Goal: Task Accomplishment & Management: Complete application form

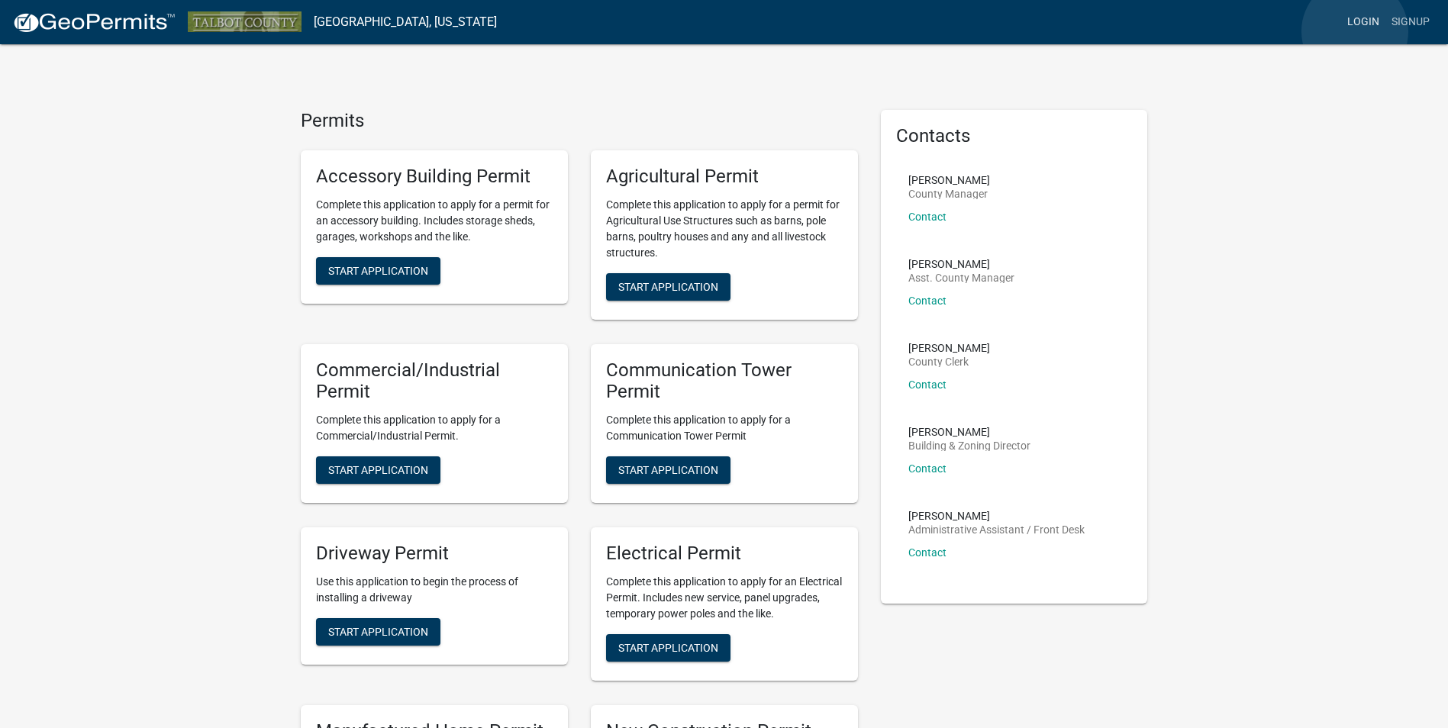
click at [1355, 31] on link "Login" at bounding box center [1363, 22] width 44 height 29
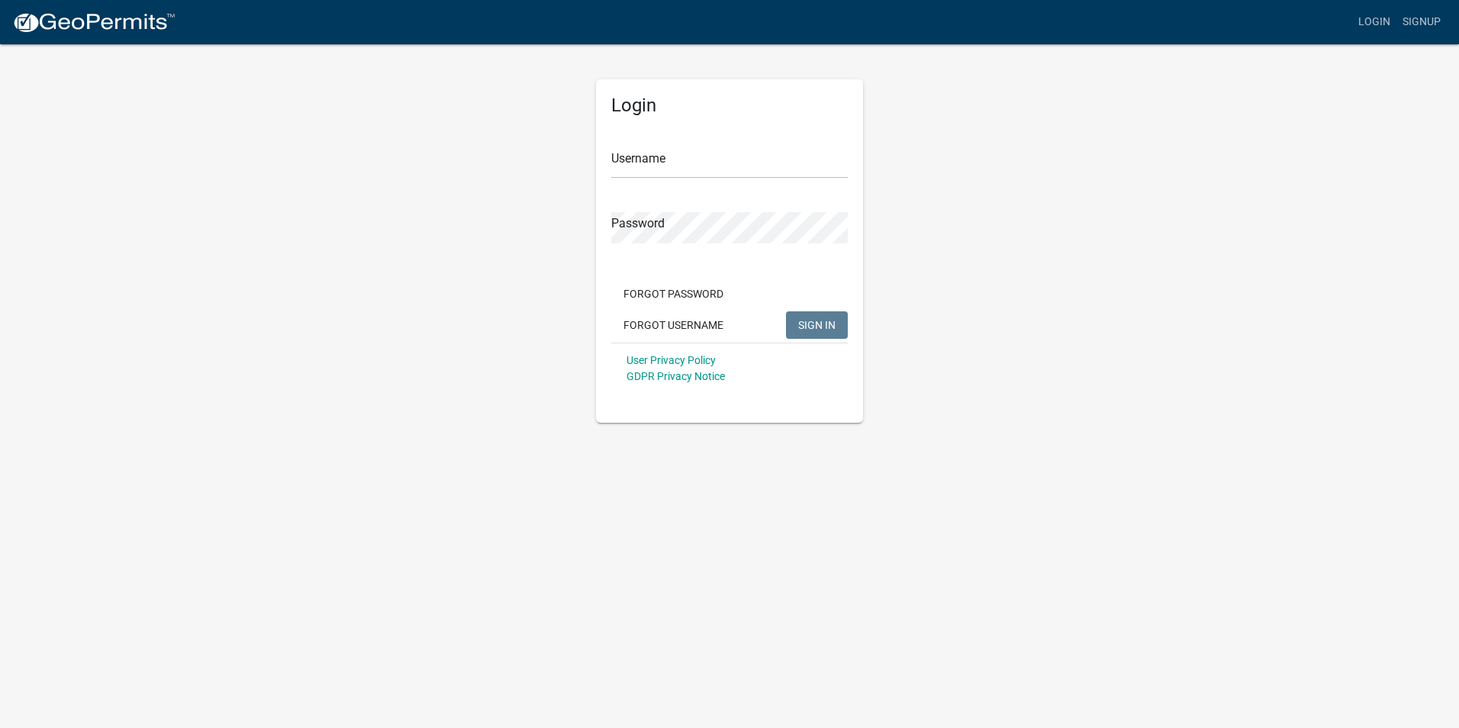
click at [665, 141] on div "Username" at bounding box center [729, 152] width 237 height 53
click at [675, 153] on input "Username" at bounding box center [729, 162] width 237 height 31
type input "hsmith7"
click at [786, 311] on button "SIGN IN" at bounding box center [817, 324] width 62 height 27
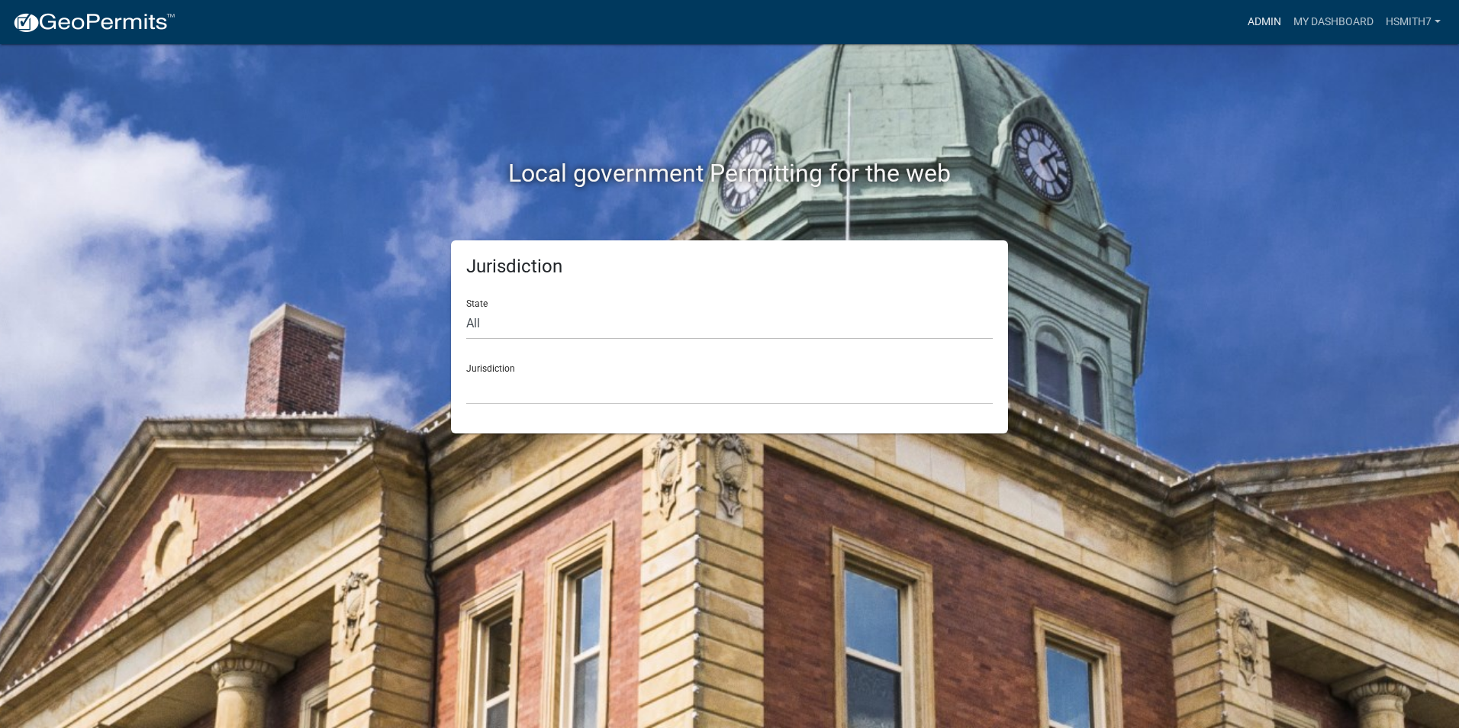
click at [1272, 30] on link "Admin" at bounding box center [1265, 22] width 46 height 29
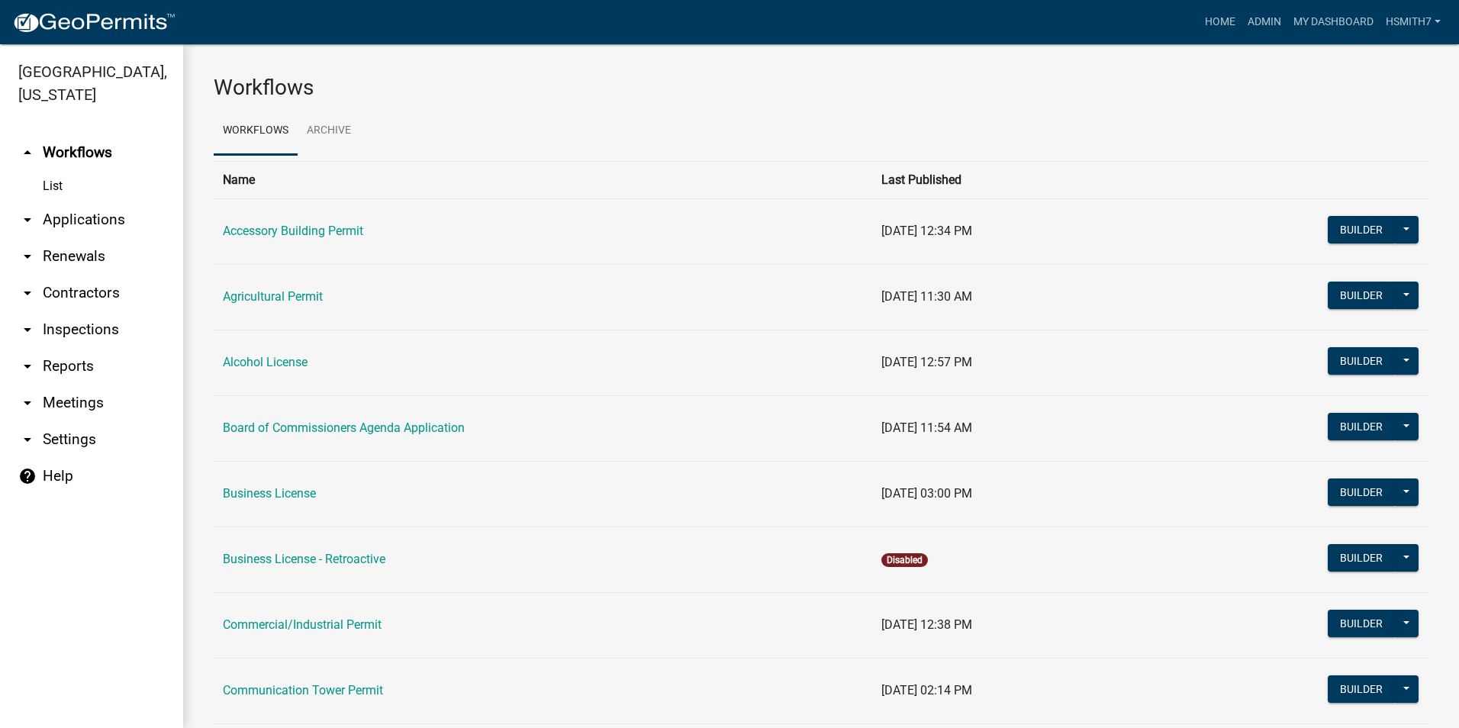
click at [68, 230] on link "arrow_drop_down Applications" at bounding box center [91, 219] width 183 height 37
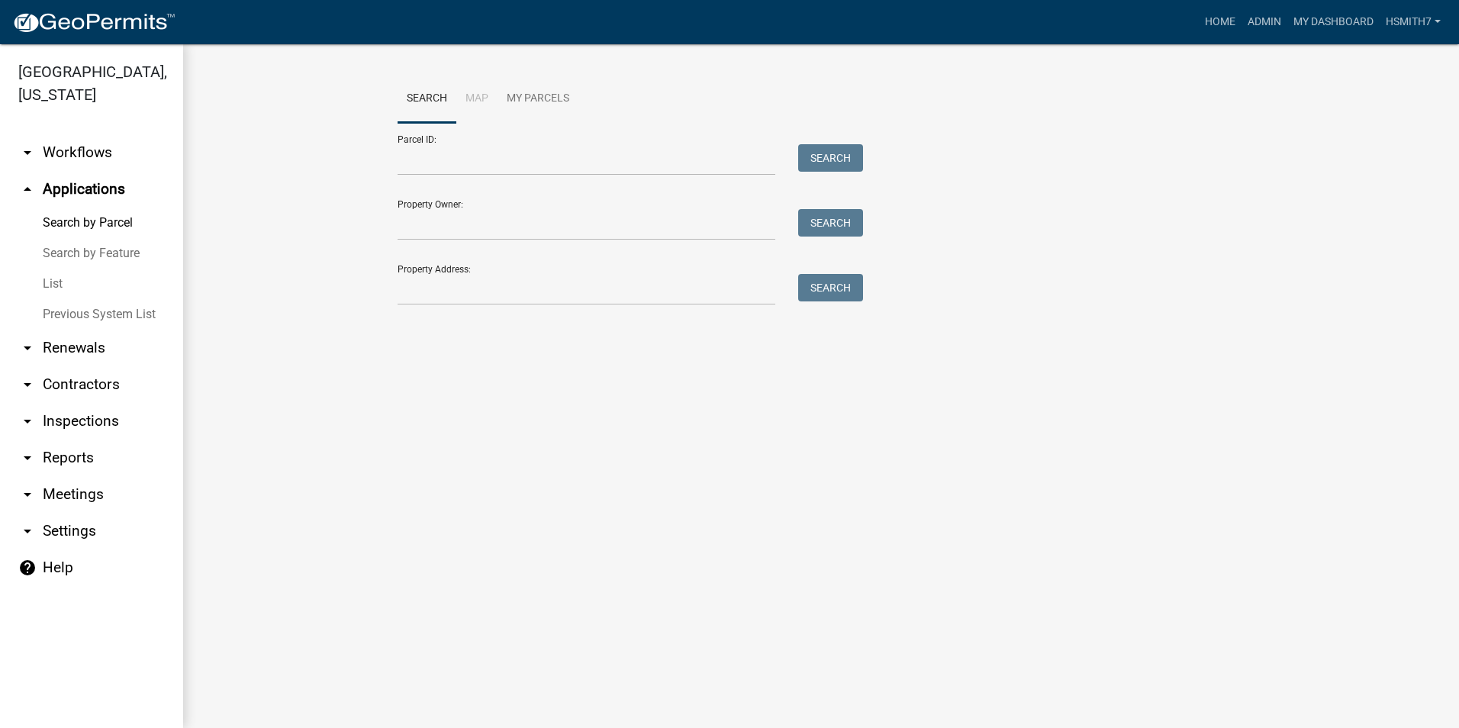
click at [66, 297] on link "List" at bounding box center [91, 284] width 183 height 31
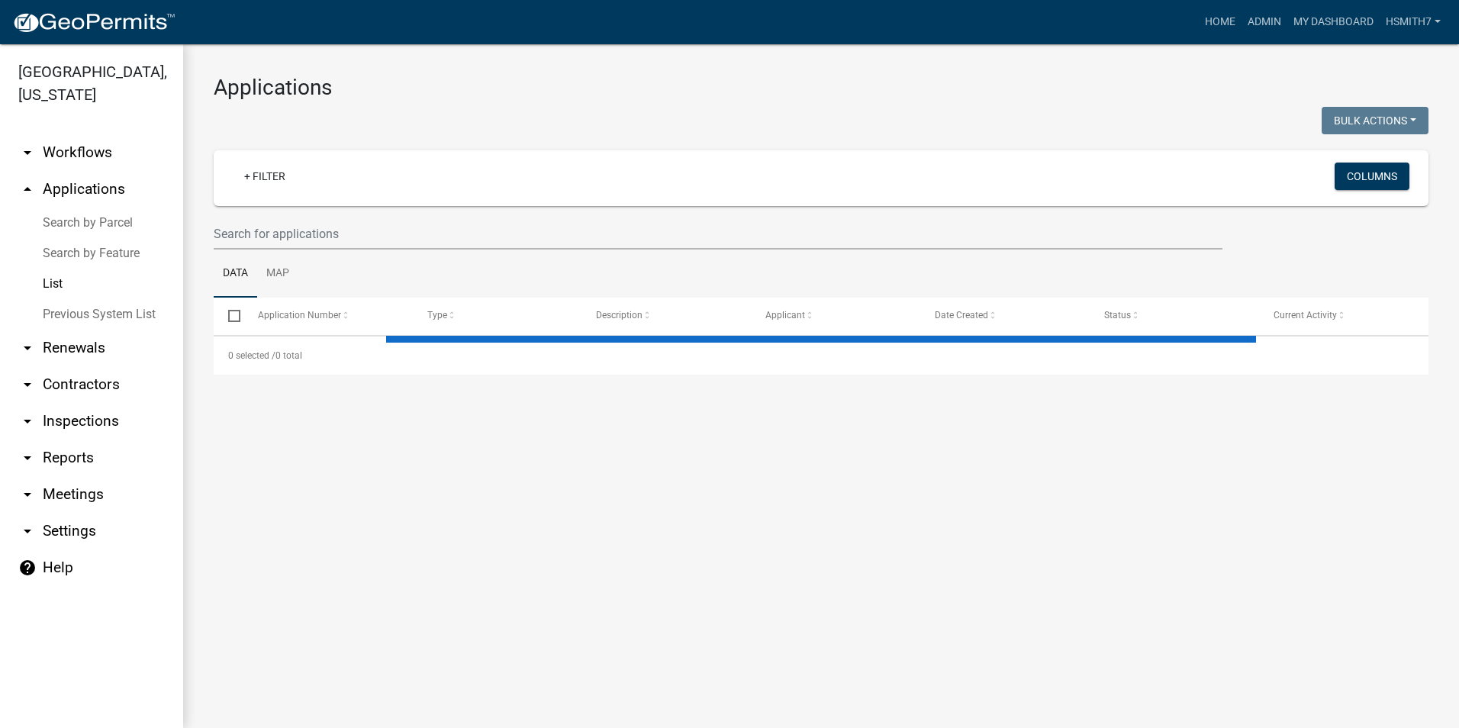
click at [323, 256] on ul "Data Map" at bounding box center [821, 274] width 1215 height 48
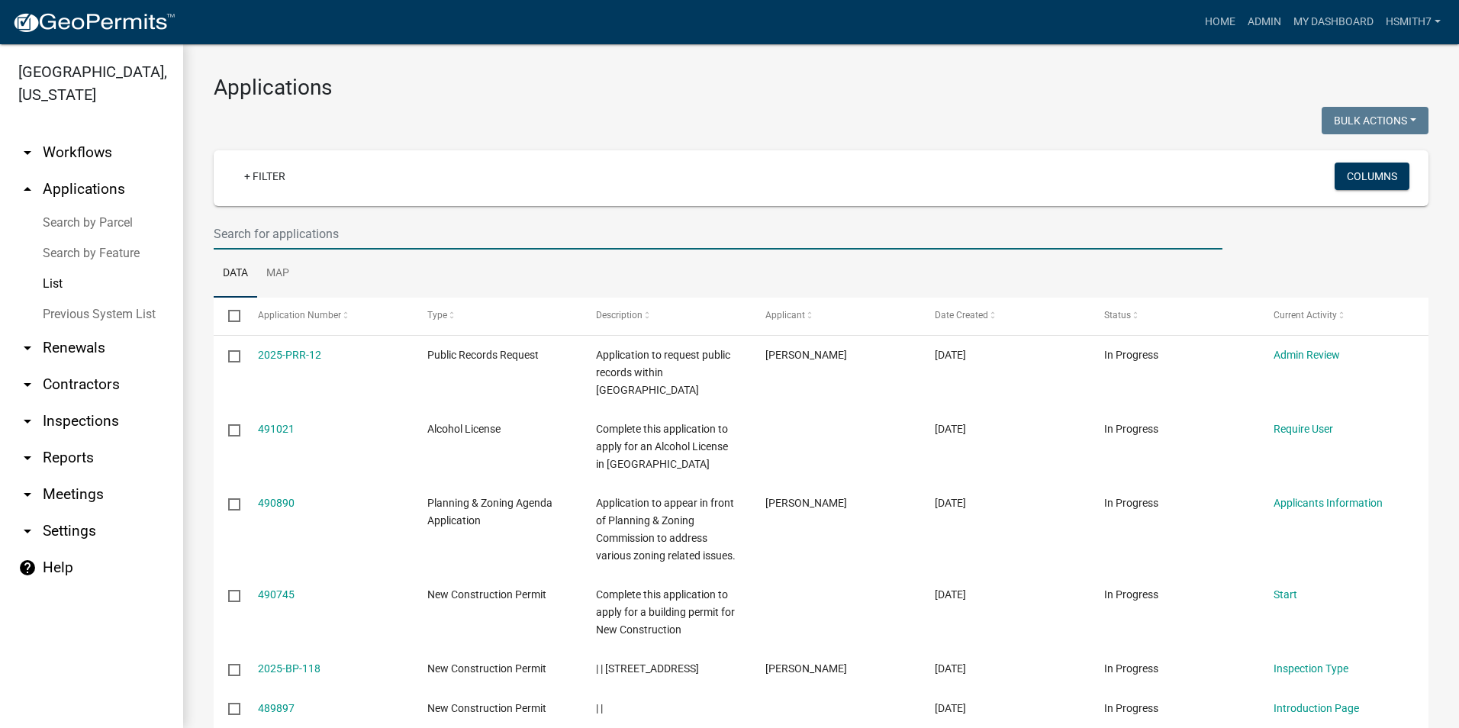
click at [308, 240] on input "text" at bounding box center [718, 233] width 1009 height 31
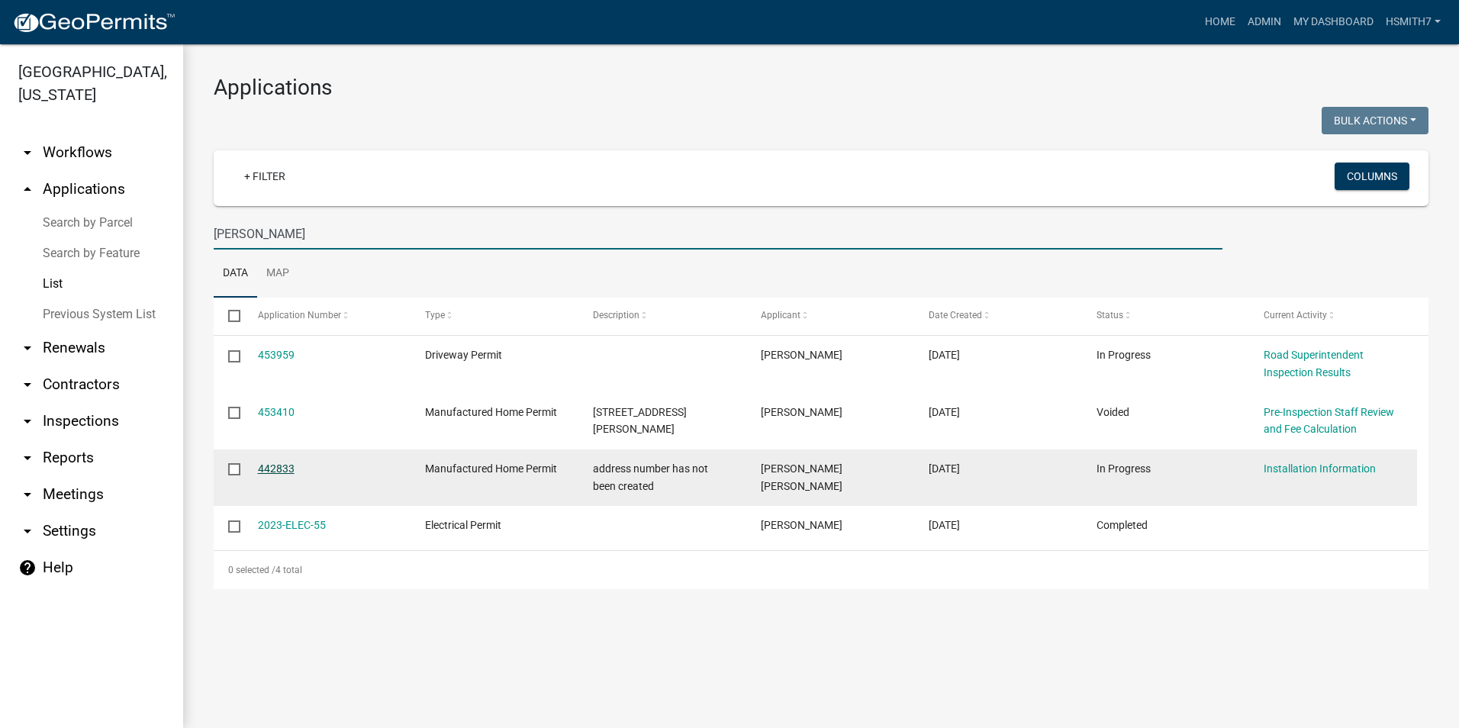
type input "[PERSON_NAME]"
click at [261, 468] on link "442833" at bounding box center [276, 468] width 37 height 12
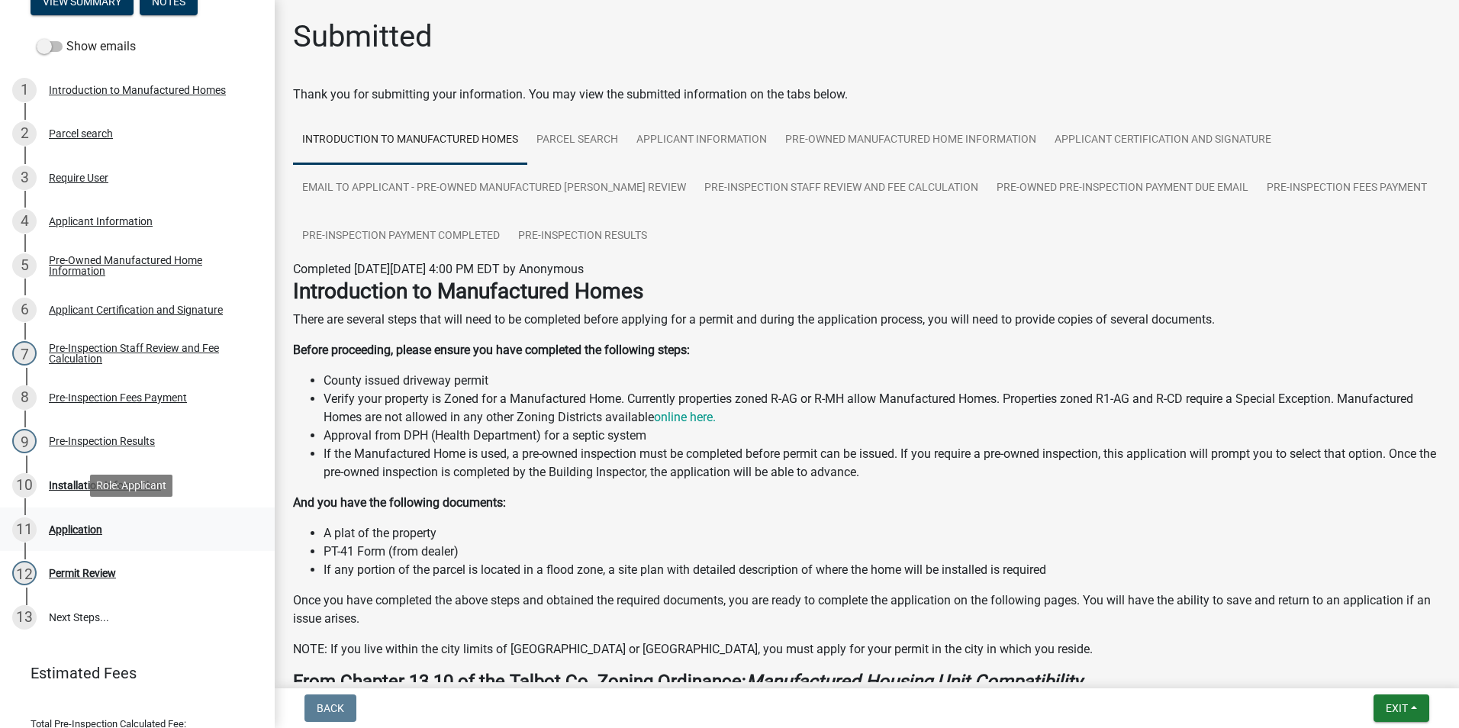
scroll to position [229, 0]
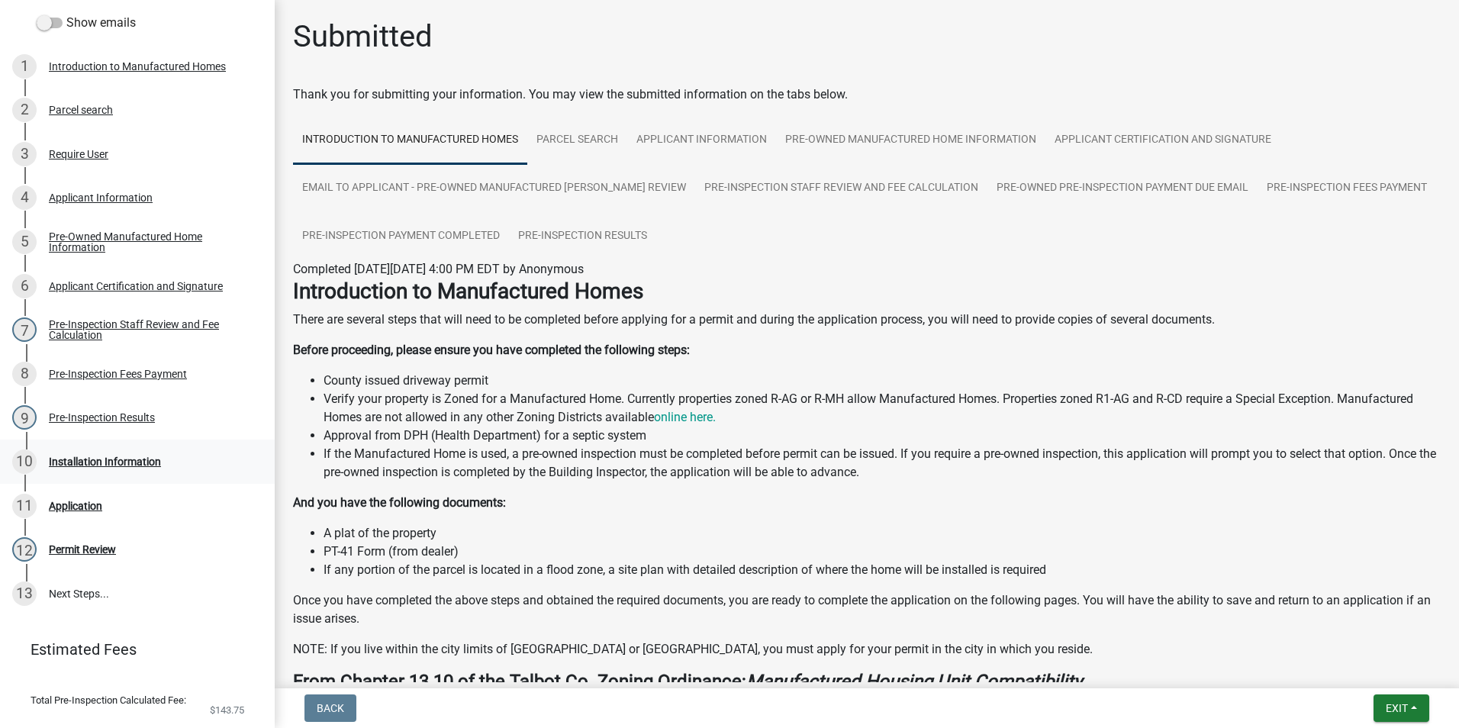
click at [136, 474] on div "10 Installation Information" at bounding box center [131, 461] width 238 height 24
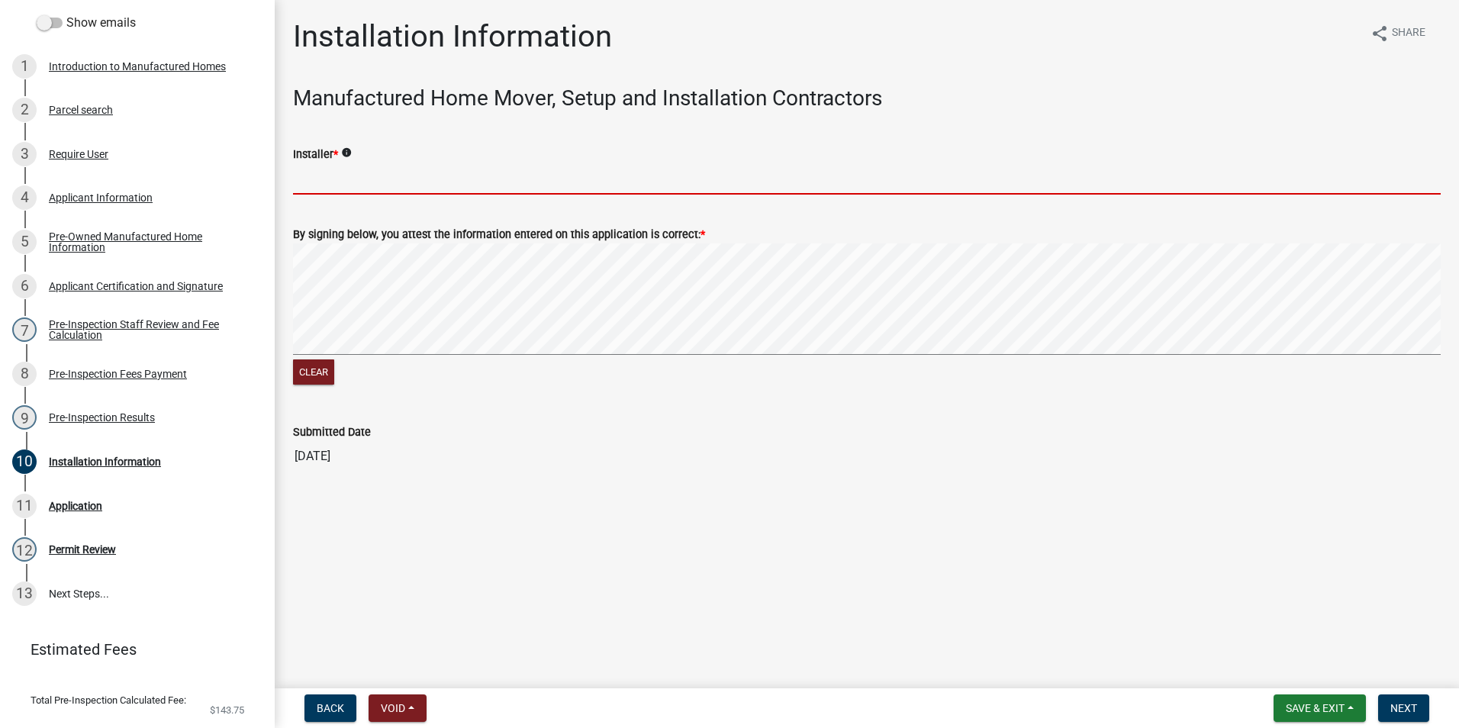
click at [340, 188] on input "Installer *" at bounding box center [867, 178] width 1148 height 31
click at [312, 367] on div "Clear" at bounding box center [867, 315] width 1148 height 145
click at [153, 513] on link "11 Application" at bounding box center [137, 506] width 275 height 44
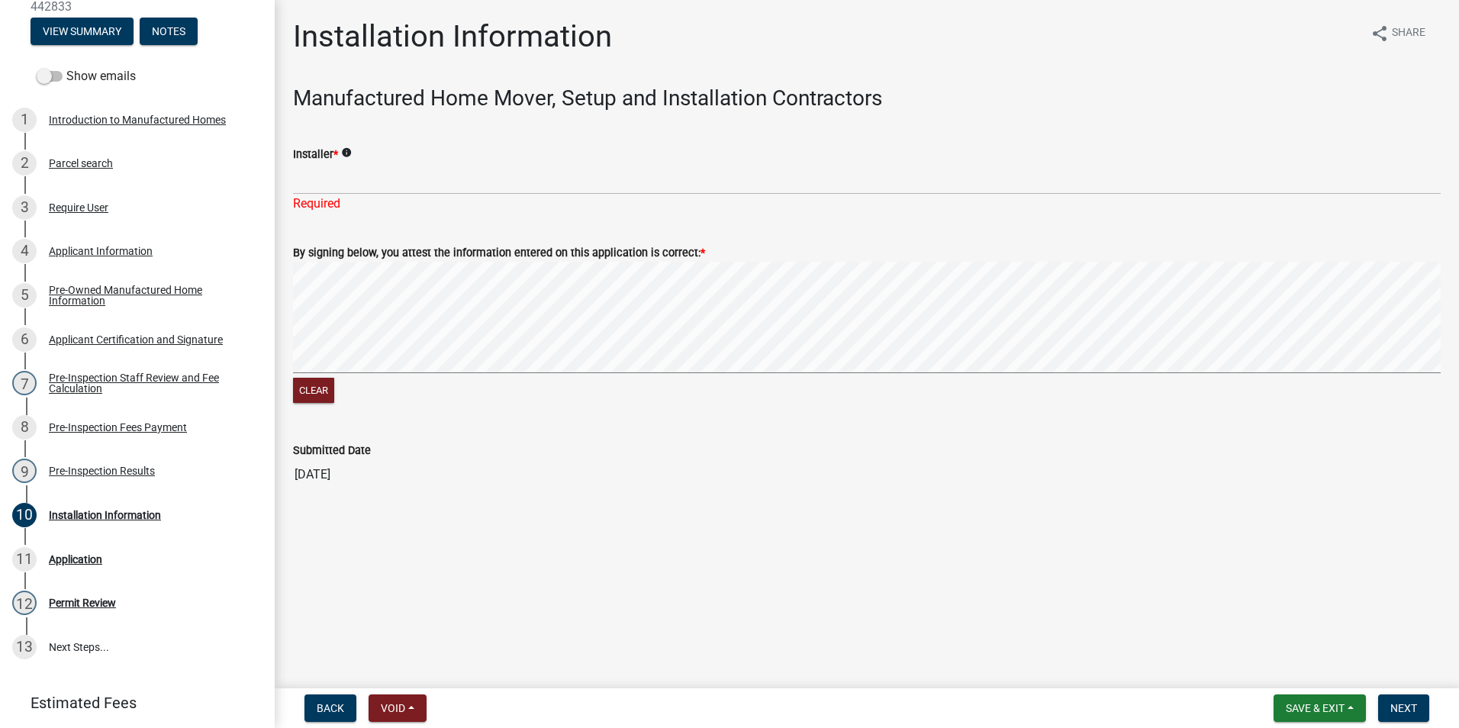
scroll to position [153, 0]
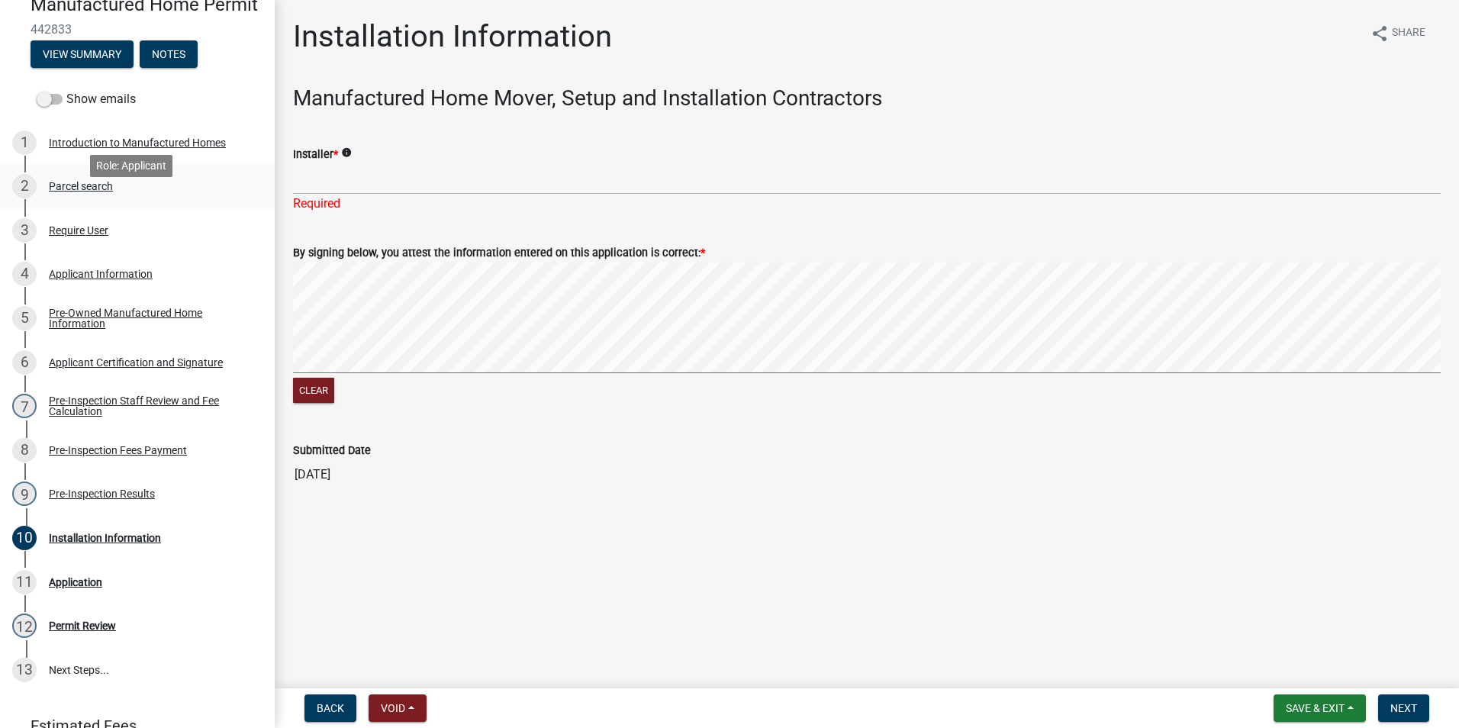
click at [114, 198] on div "2 Parcel search" at bounding box center [131, 186] width 238 height 24
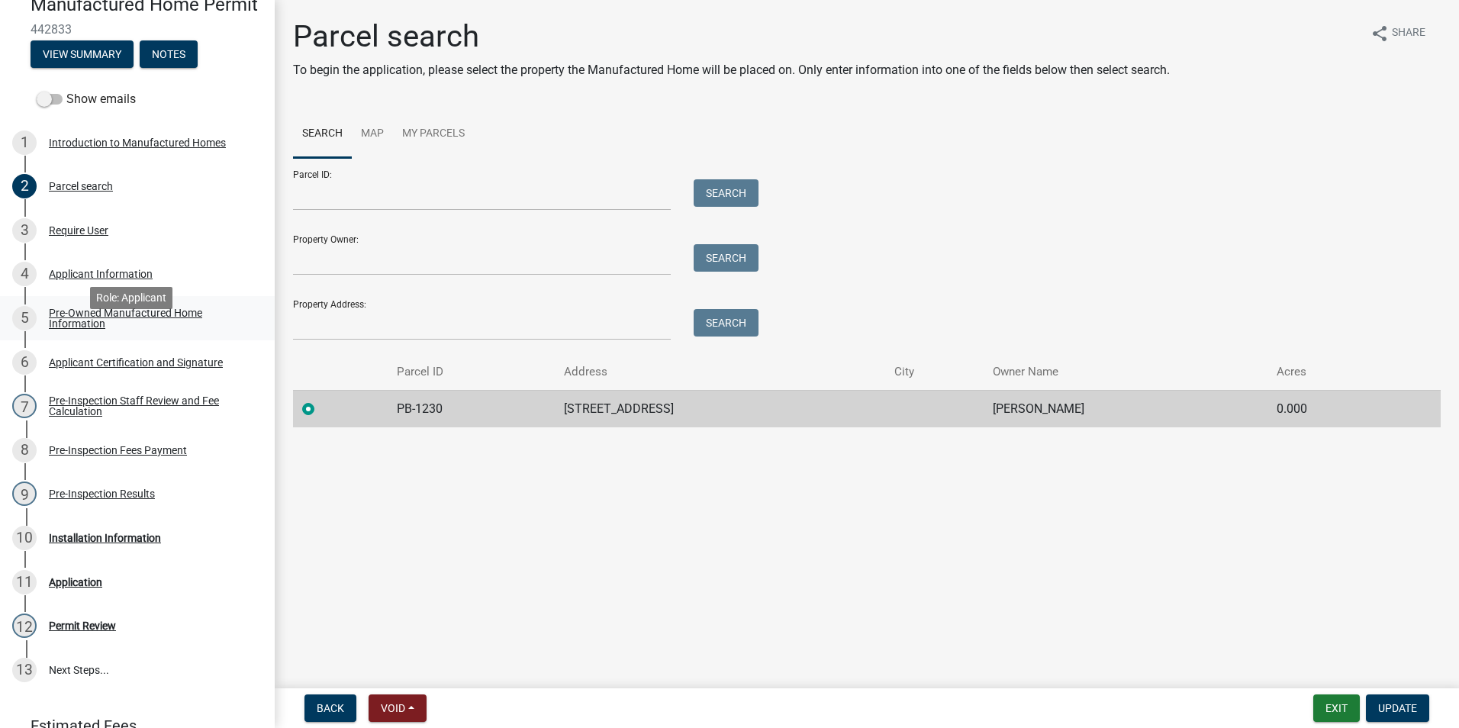
click at [96, 329] on div "Pre-Owned Manufactured Home Information" at bounding box center [149, 318] width 201 height 21
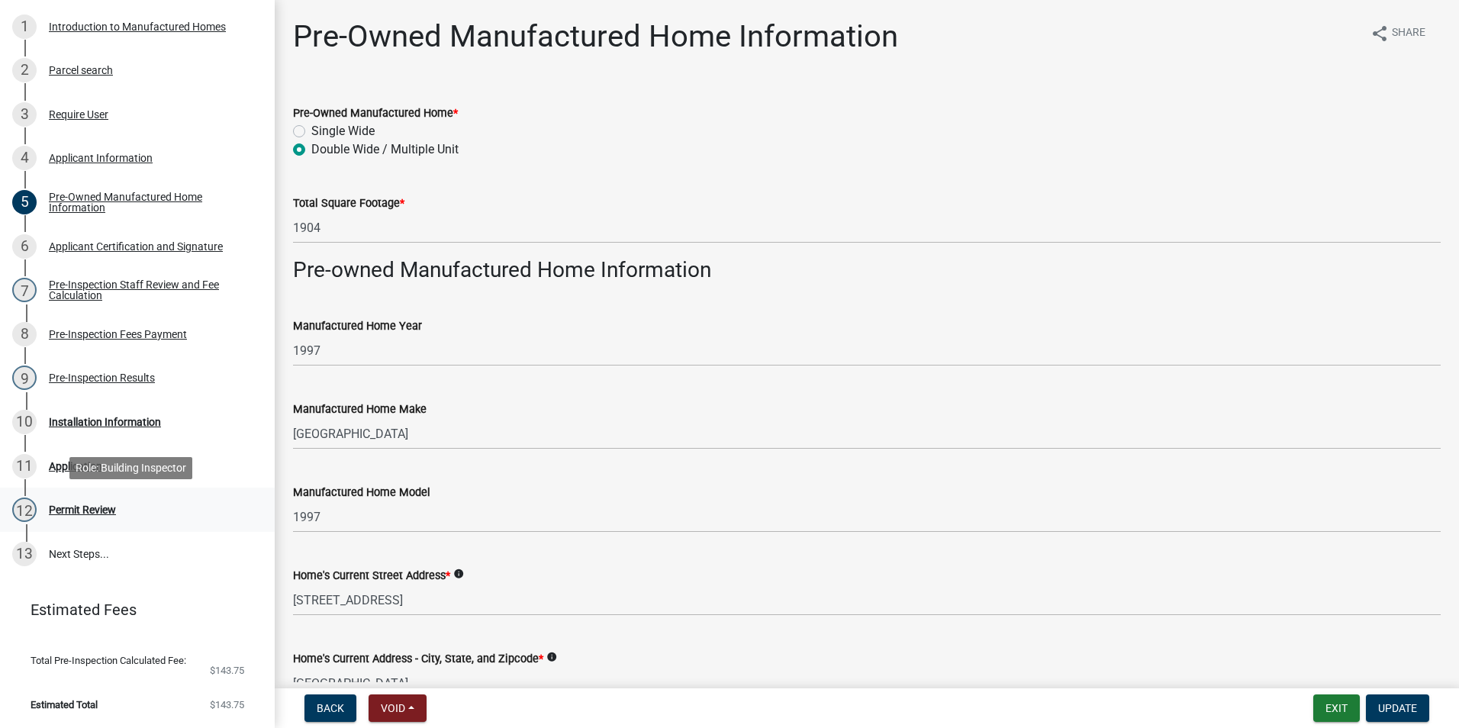
scroll to position [290, 0]
click at [108, 432] on div "10 Installation Information" at bounding box center [131, 422] width 238 height 24
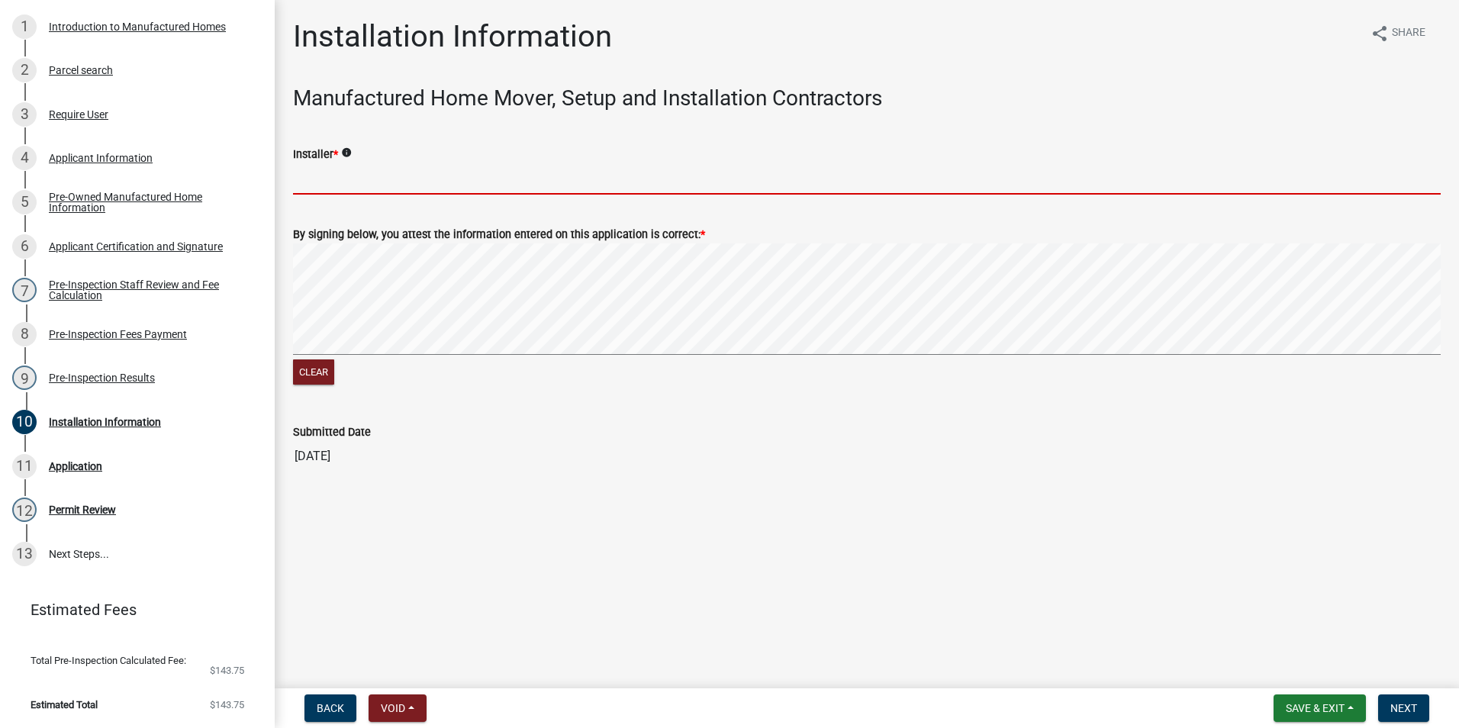
click at [369, 163] on input "Installer *" at bounding box center [867, 178] width 1148 height 31
type input "/"
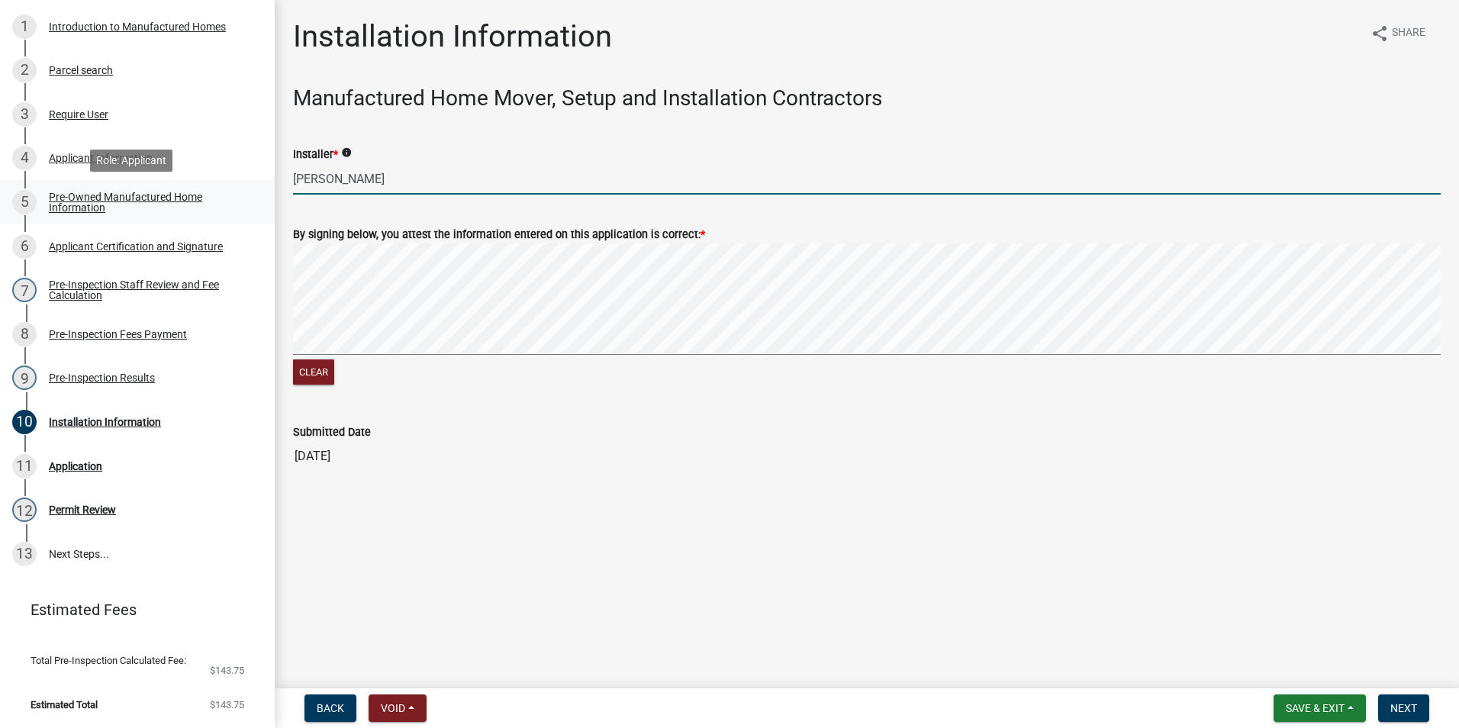
type input "[PERSON_NAME]"
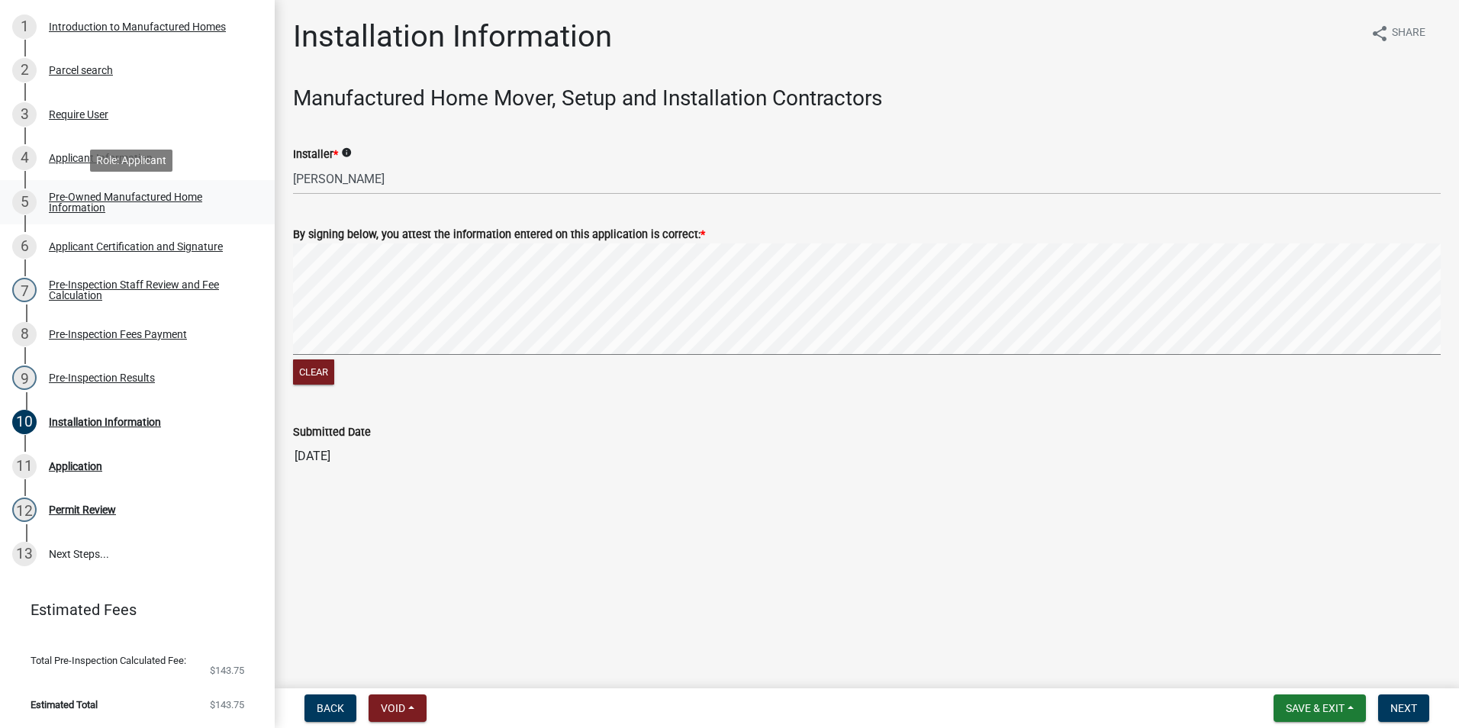
click at [77, 186] on link "5 Pre-Owned Manufactured Home Information" at bounding box center [137, 202] width 275 height 44
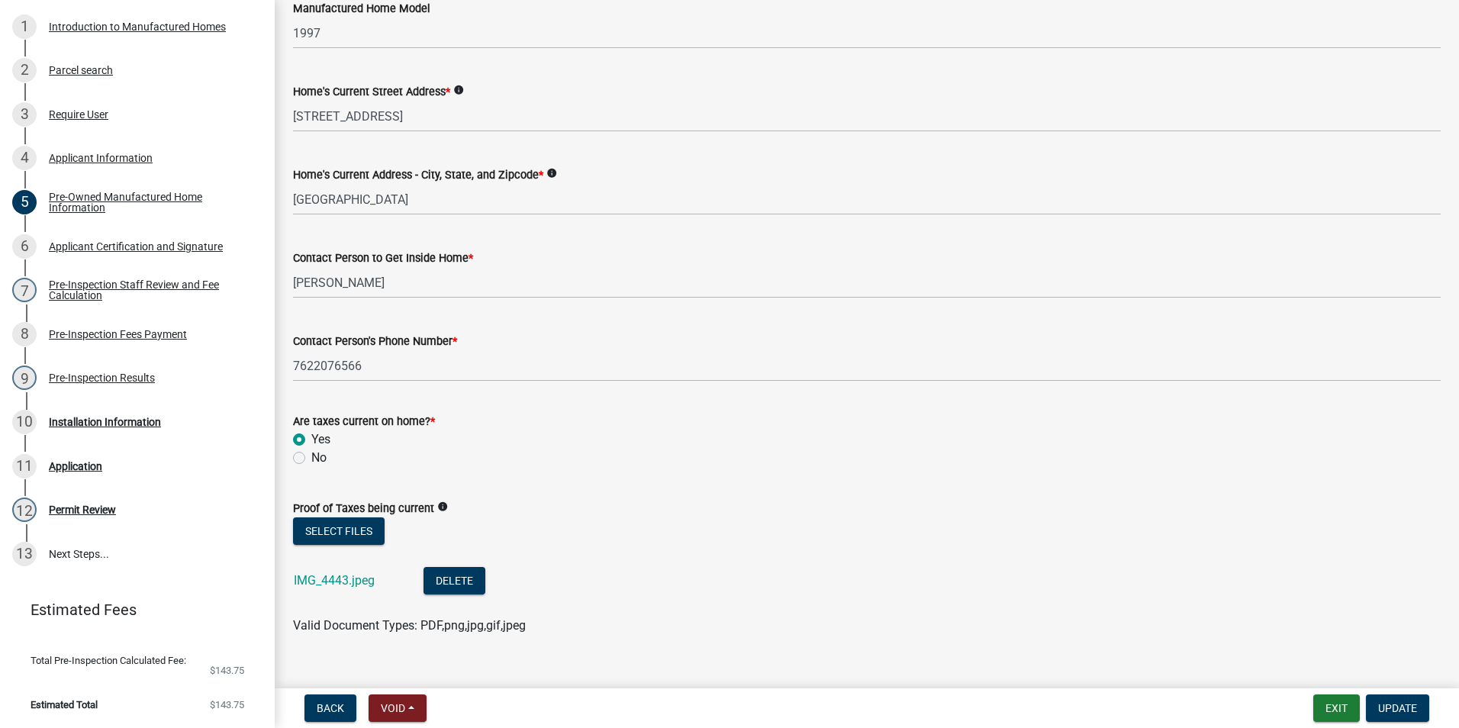
scroll to position [510, 0]
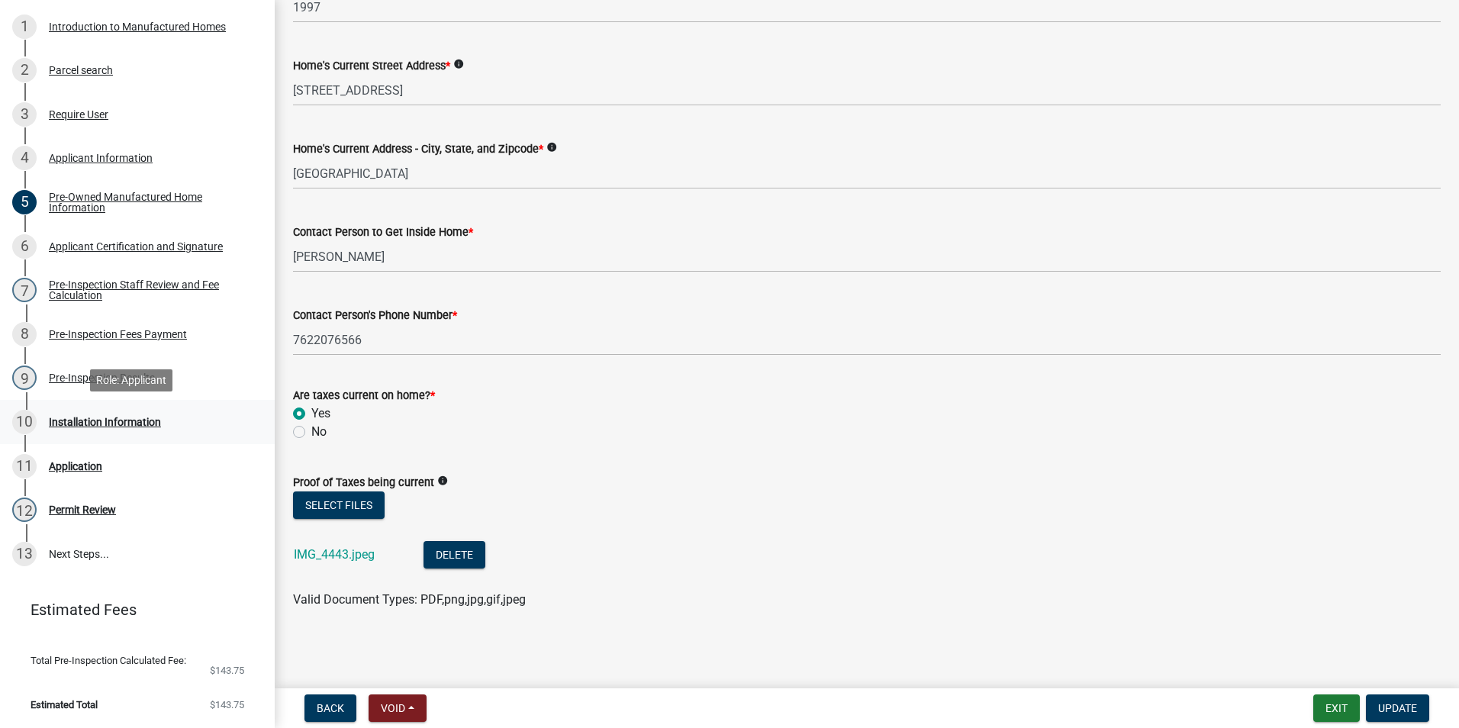
click at [118, 427] on div "Installation Information" at bounding box center [105, 422] width 112 height 11
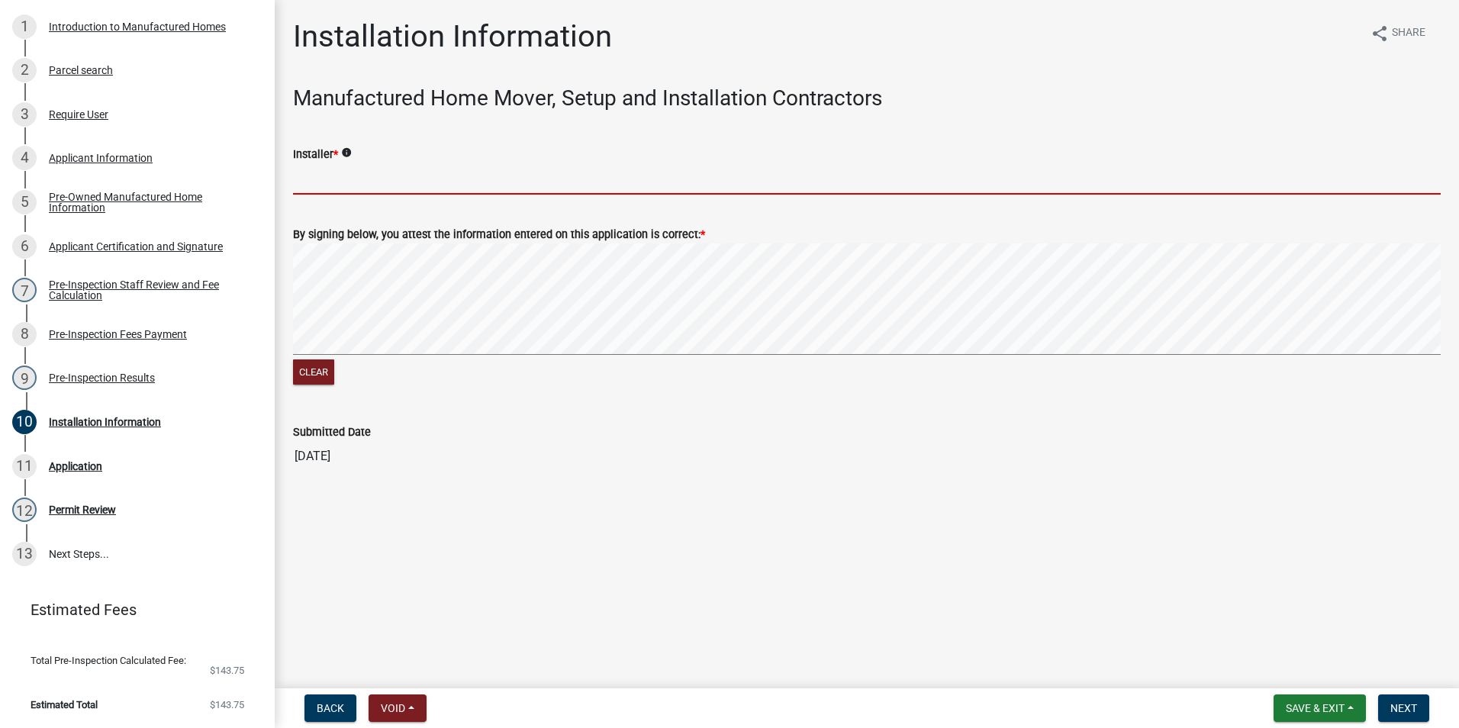
click at [409, 177] on input "Installer *" at bounding box center [867, 178] width 1148 height 31
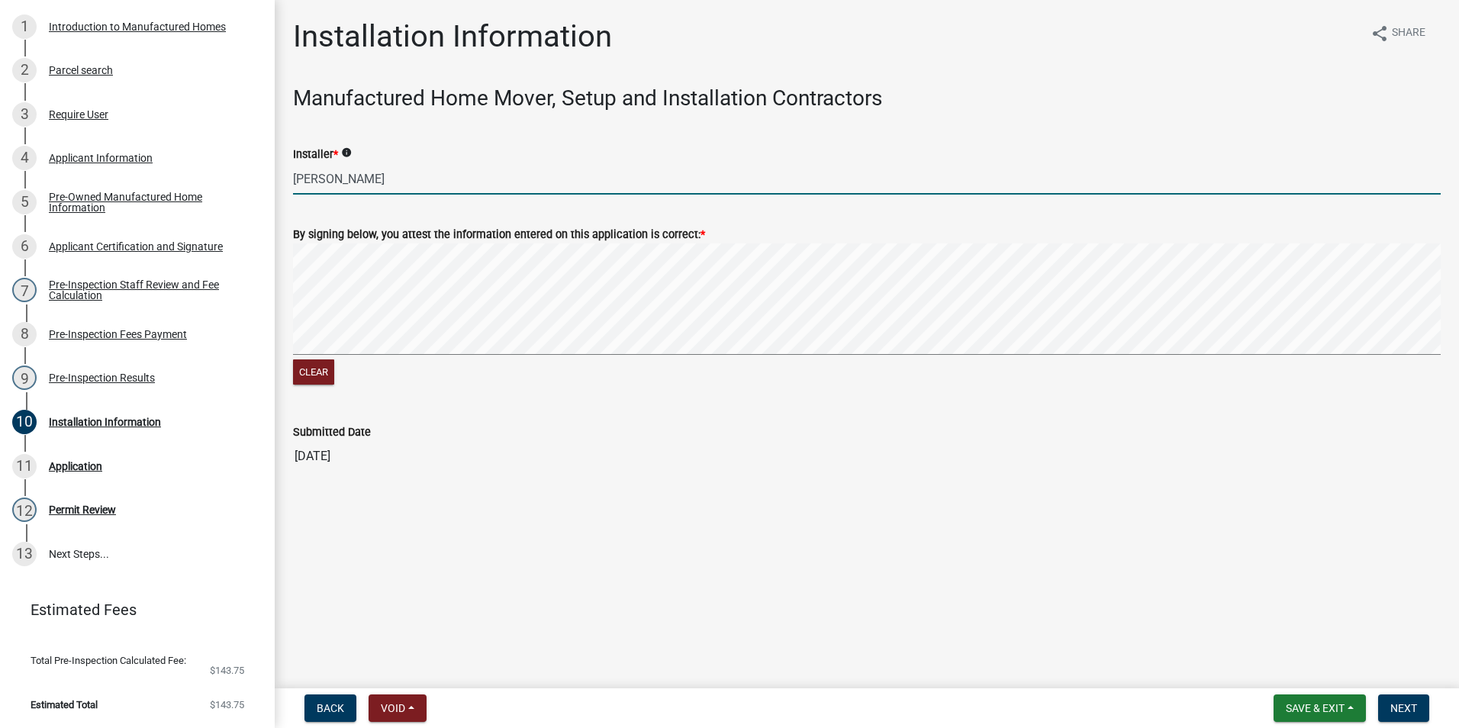
click at [354, 369] on div "Clear" at bounding box center [867, 315] width 1148 height 145
click at [433, 362] on div "Clear" at bounding box center [867, 315] width 1148 height 145
type input "[PERSON_NAME]"
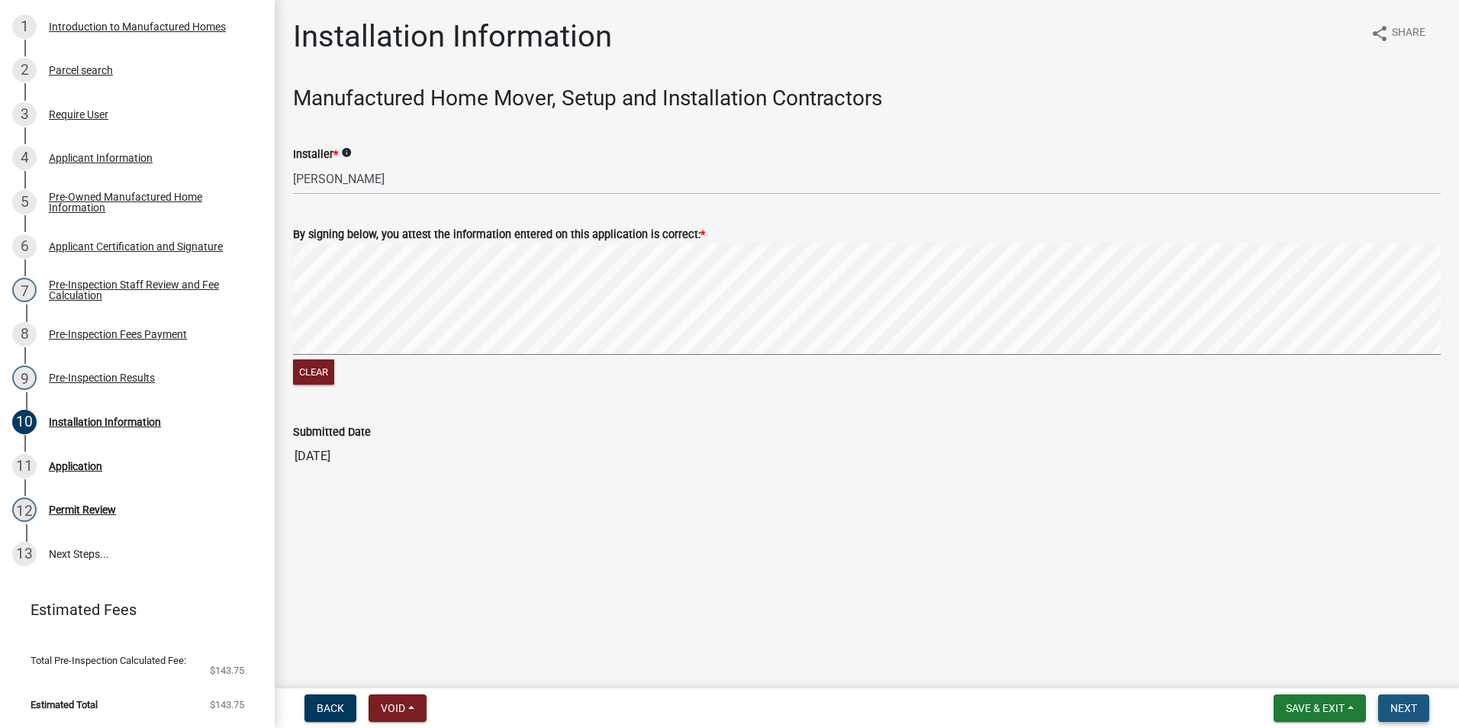
click at [1419, 705] on button "Next" at bounding box center [1403, 707] width 51 height 27
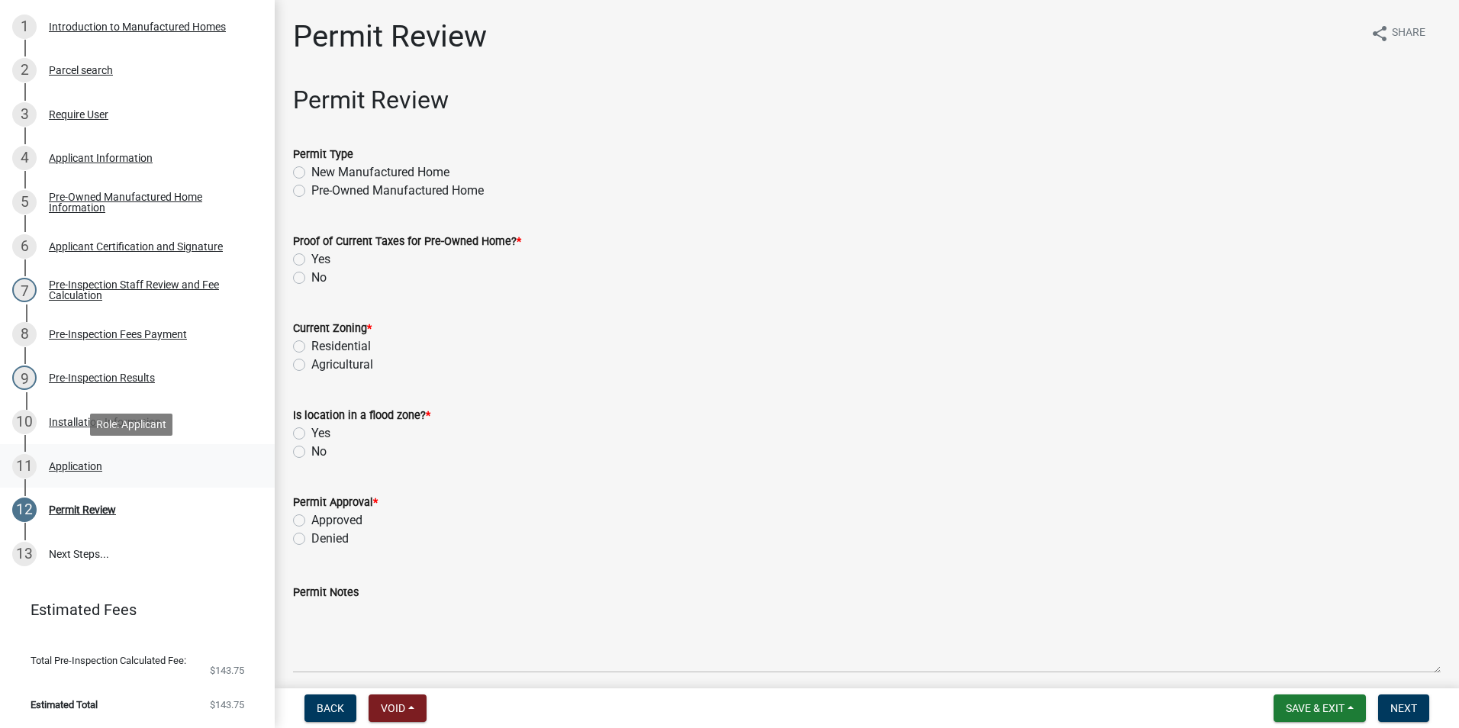
click at [104, 477] on div "11 Application" at bounding box center [131, 466] width 238 height 24
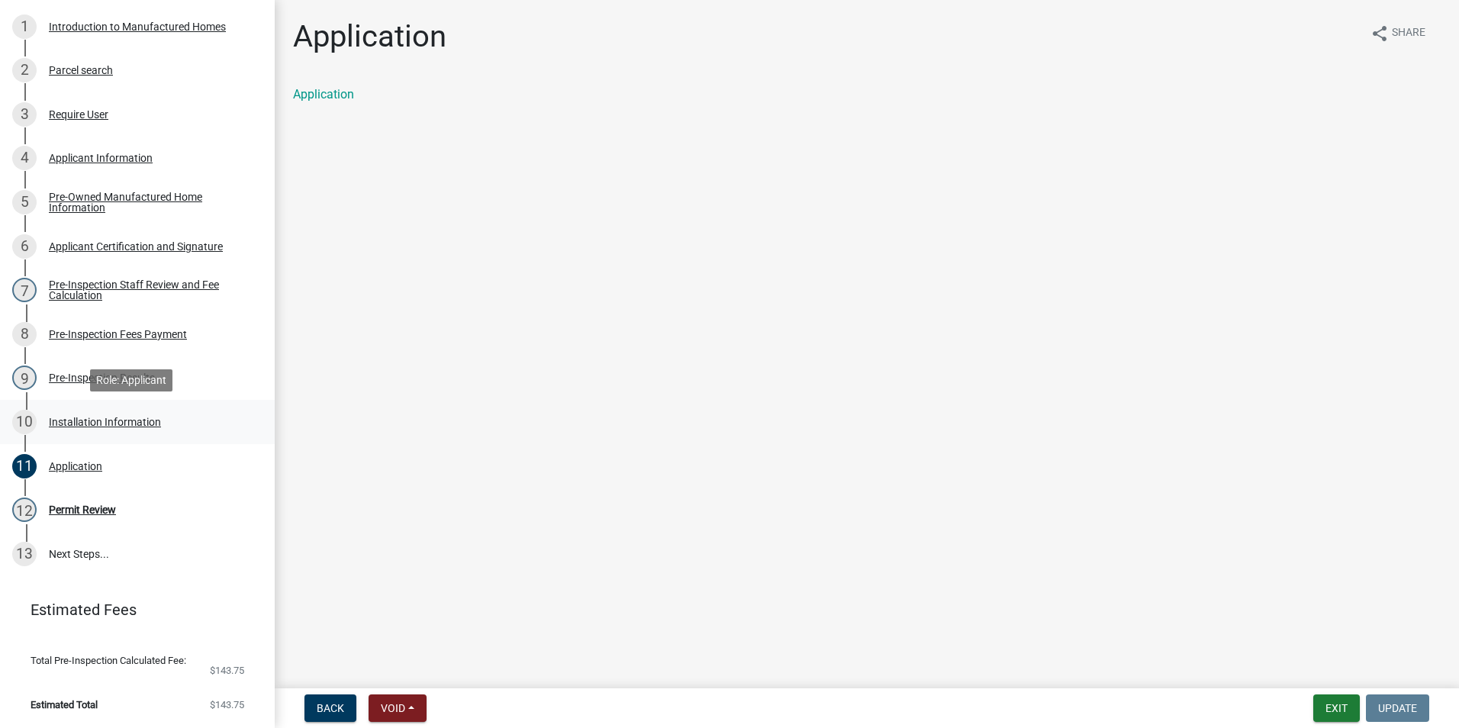
click at [90, 433] on div "10 Installation Information" at bounding box center [131, 422] width 238 height 24
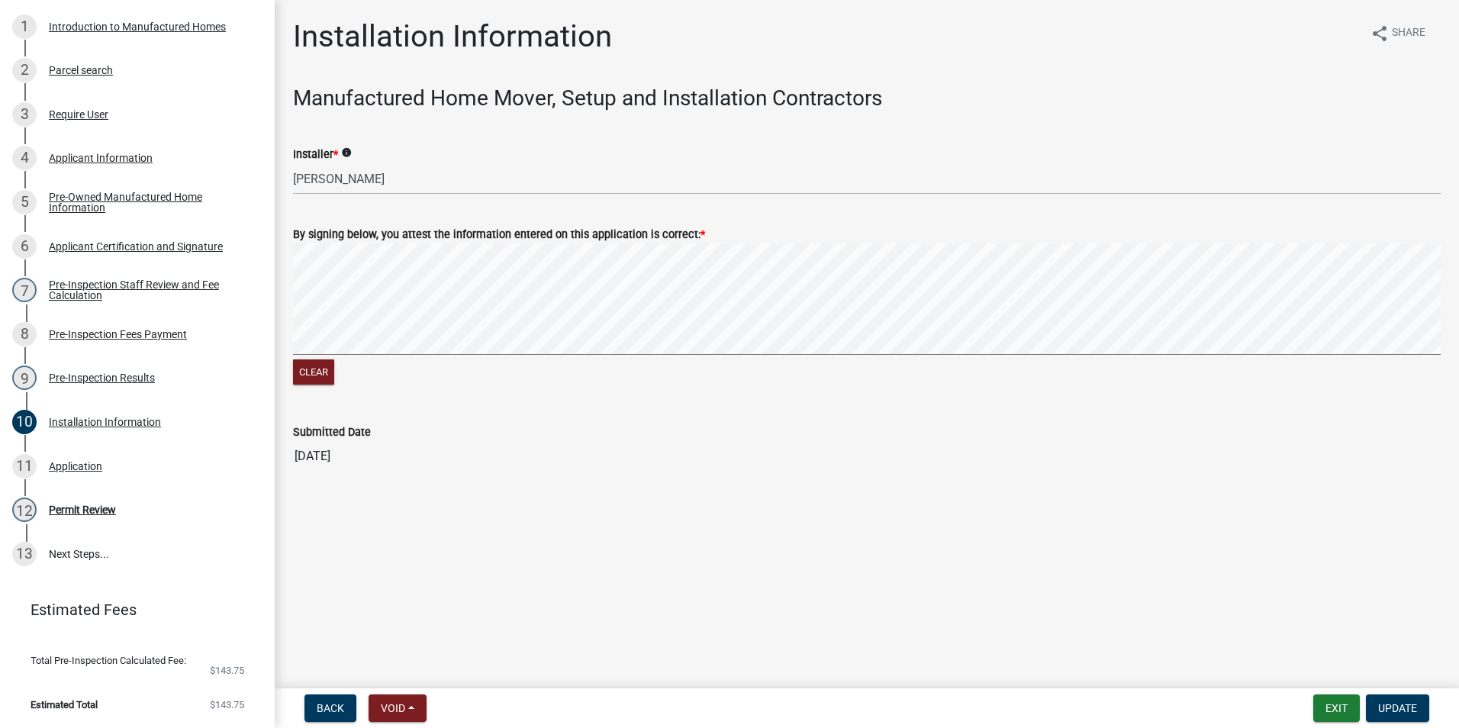
click at [1392, 691] on nav "Back Void Withdraw Lock Expire Void Exit Update" at bounding box center [867, 708] width 1184 height 40
click at [1392, 695] on button "Update" at bounding box center [1397, 707] width 63 height 27
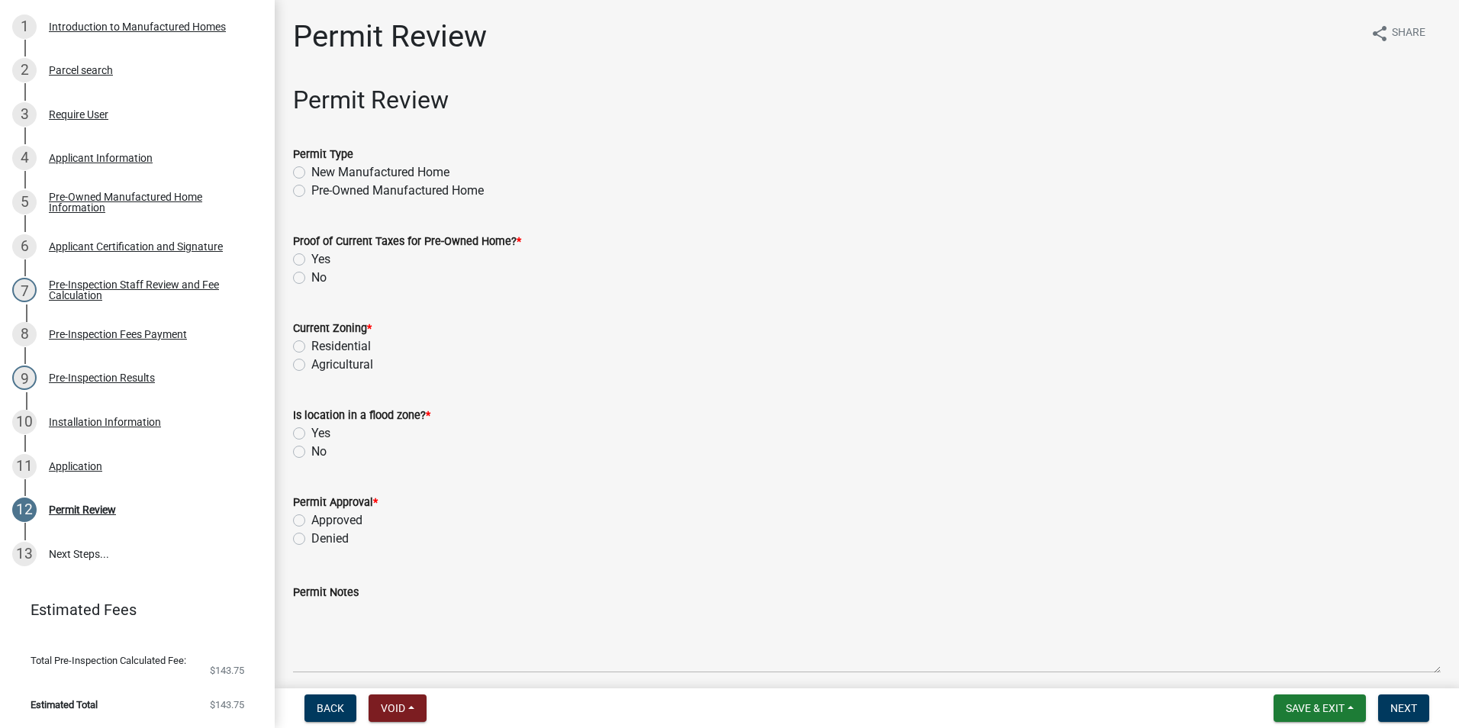
click at [350, 186] on label "Pre-Owned Manufactured Home" at bounding box center [397, 191] width 172 height 18
click at [321, 186] on input "Pre-Owned Manufactured Home" at bounding box center [316, 187] width 10 height 10
radio input "true"
click at [1325, 699] on button "Save & Exit" at bounding box center [1320, 707] width 92 height 27
click at [1283, 665] on button "Save & Exit" at bounding box center [1305, 668] width 122 height 37
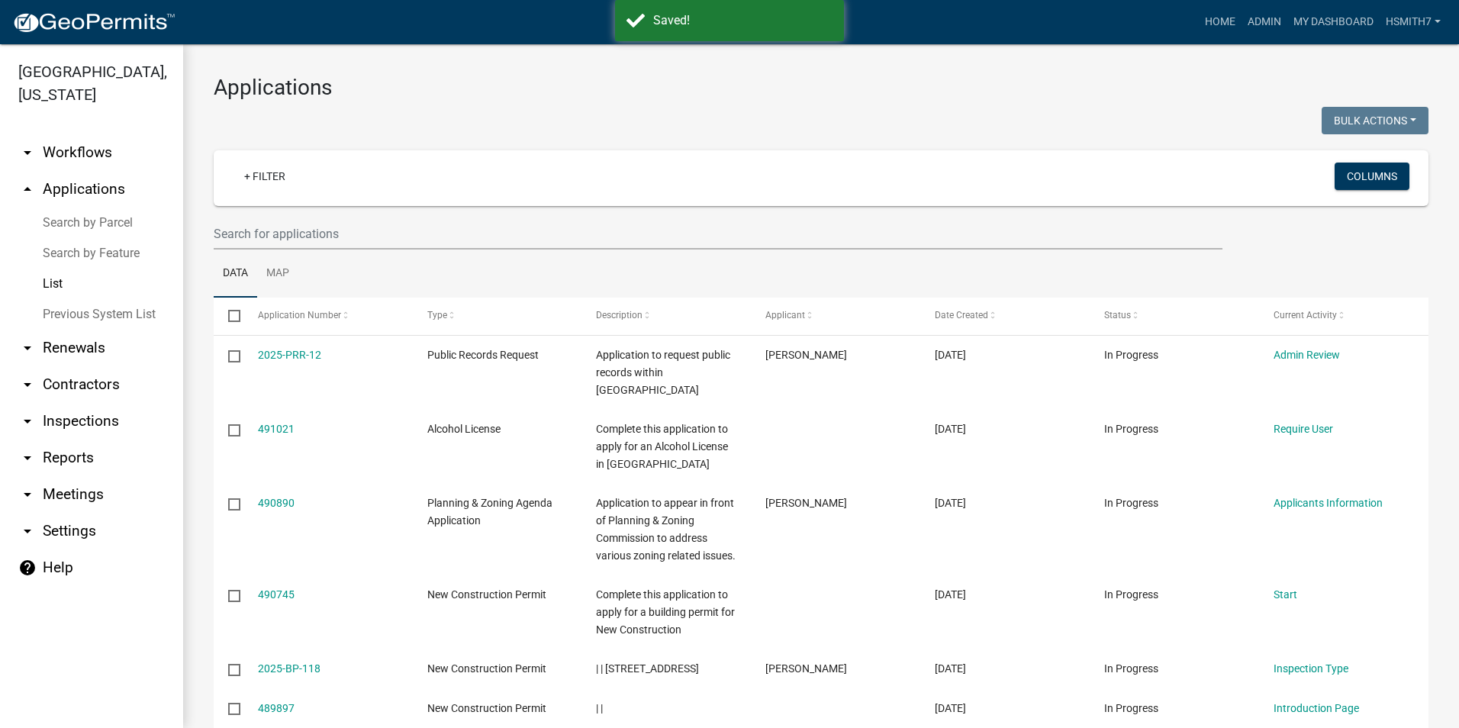
click at [311, 250] on ul "Data Map" at bounding box center [821, 274] width 1215 height 48
click at [305, 239] on input "text" at bounding box center [718, 233] width 1009 height 31
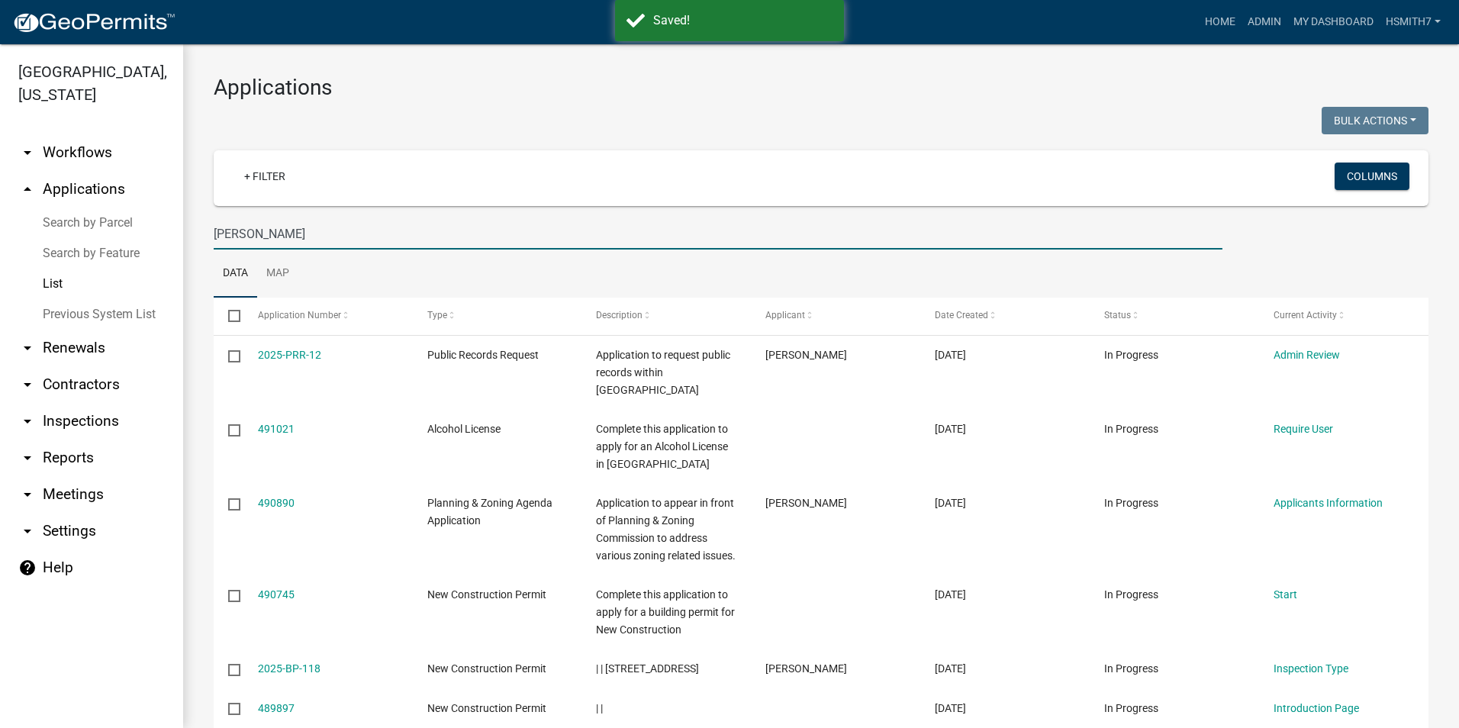
type input "[PERSON_NAME]"
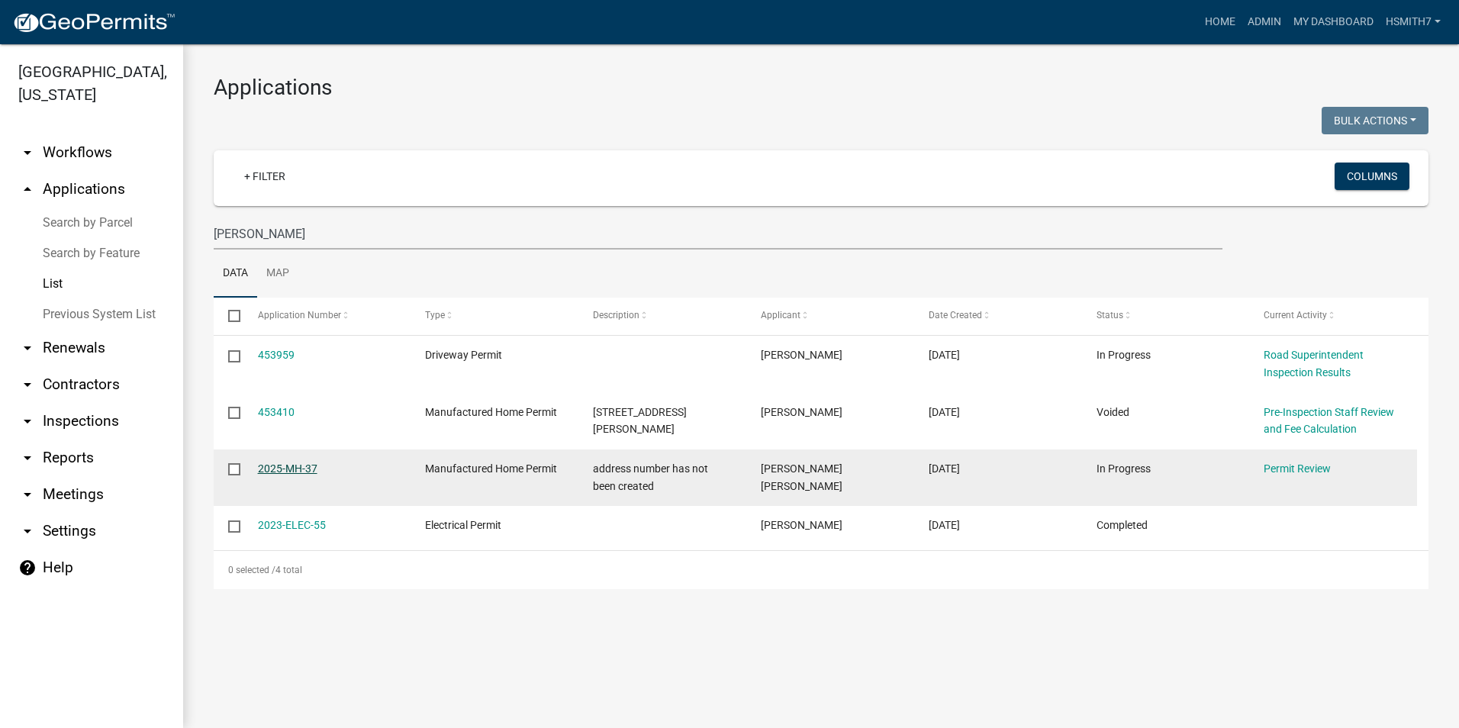
click at [292, 469] on link "2025-MH-37" at bounding box center [288, 468] width 60 height 12
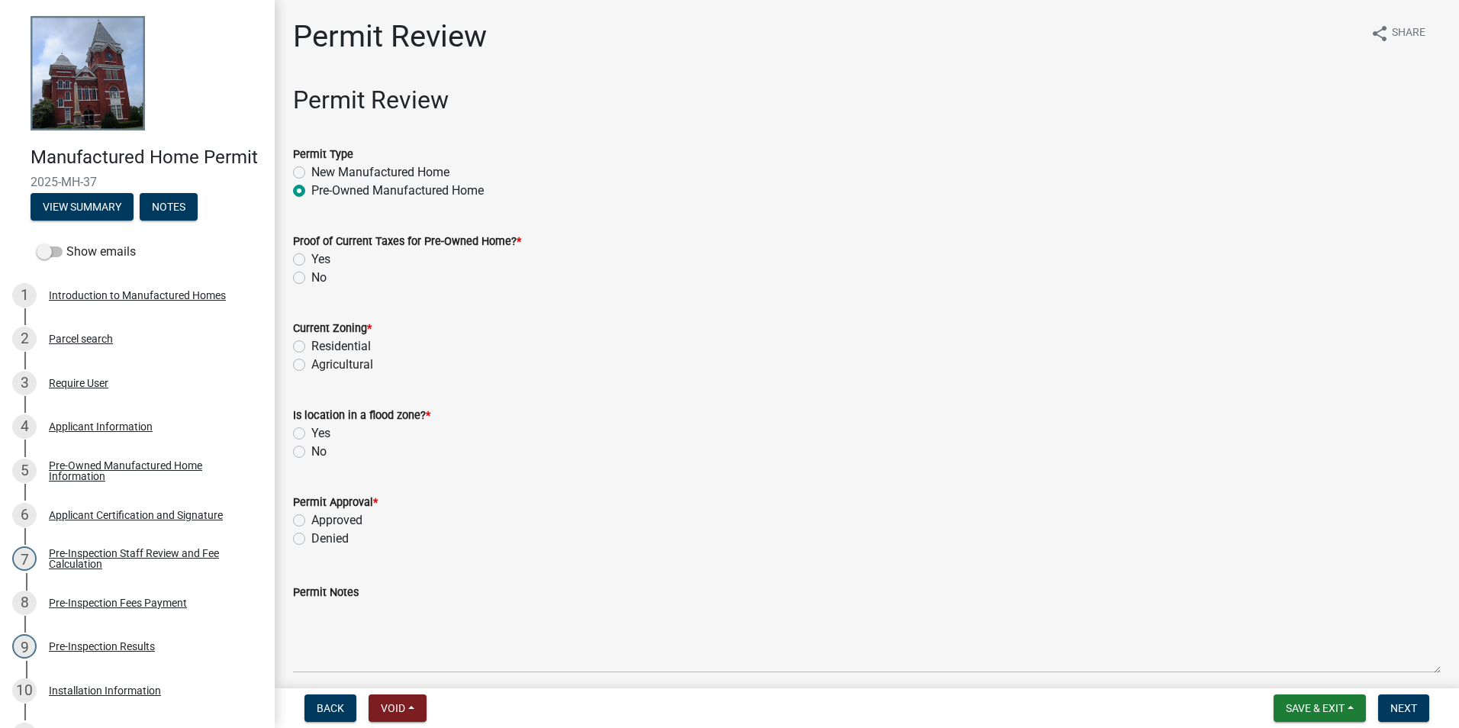
click at [105, 432] on div "Applicant Information" at bounding box center [101, 426] width 104 height 11
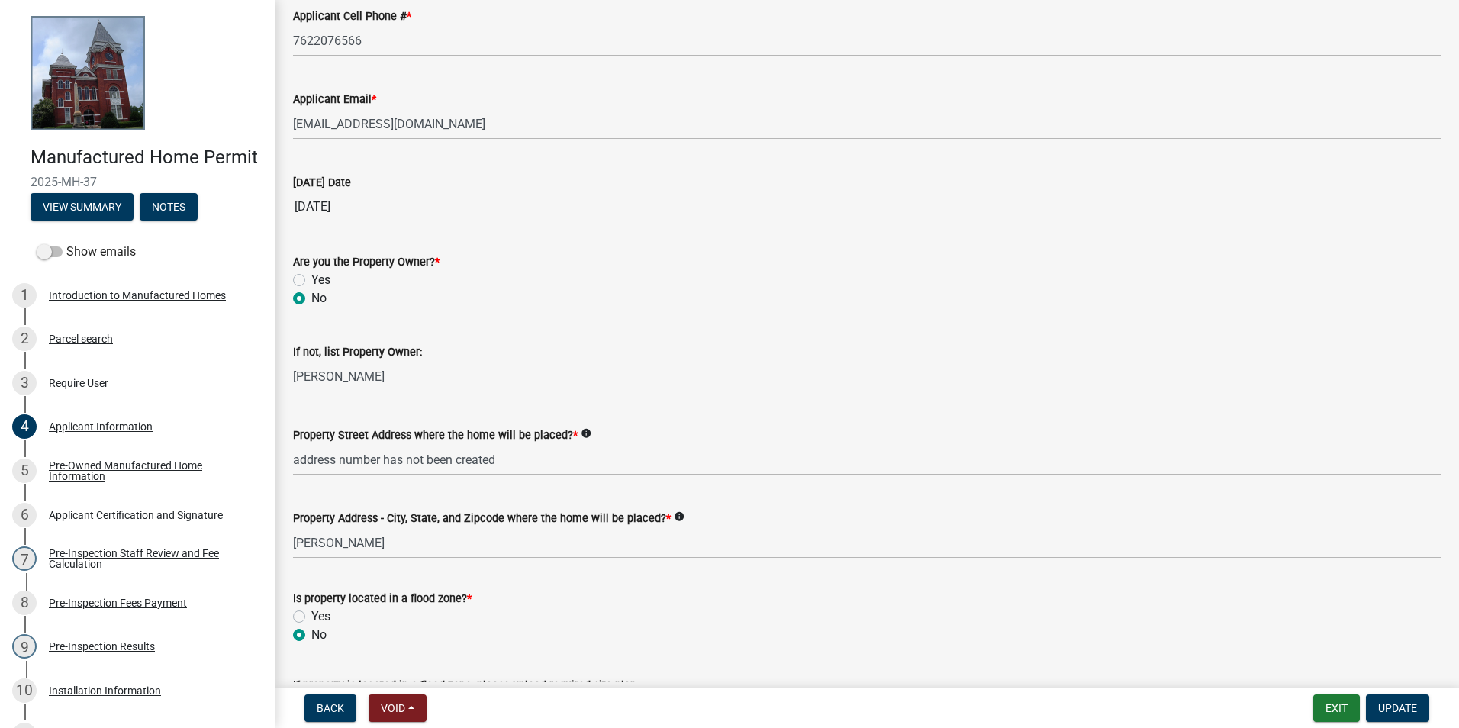
scroll to position [458, 0]
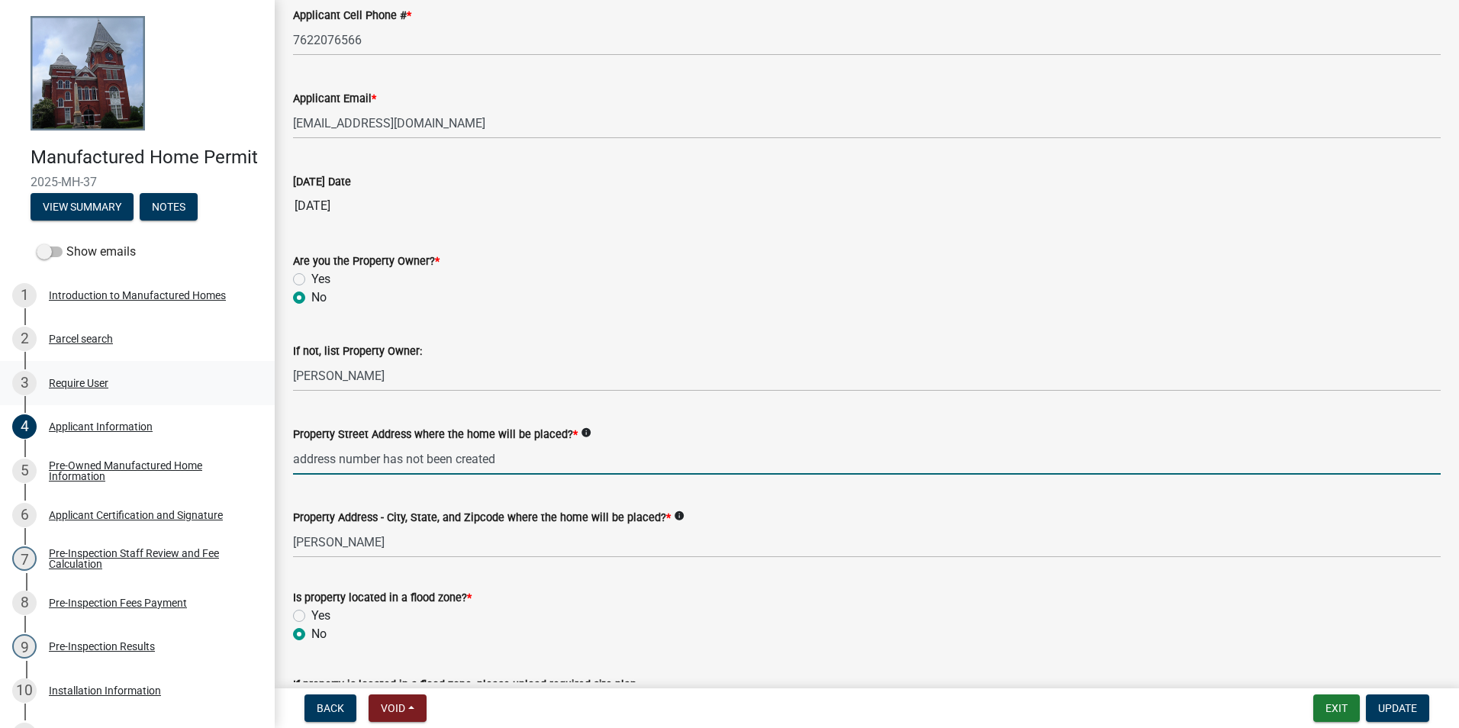
drag, startPoint x: 50, startPoint y: 448, endPoint x: 53, endPoint y: 409, distance: 39.0
click at [0, 433] on html "Internet Explorer does NOT work with GeoPermits. Get a new browser for more sec…" at bounding box center [729, 364] width 1459 height 728
type input "855"
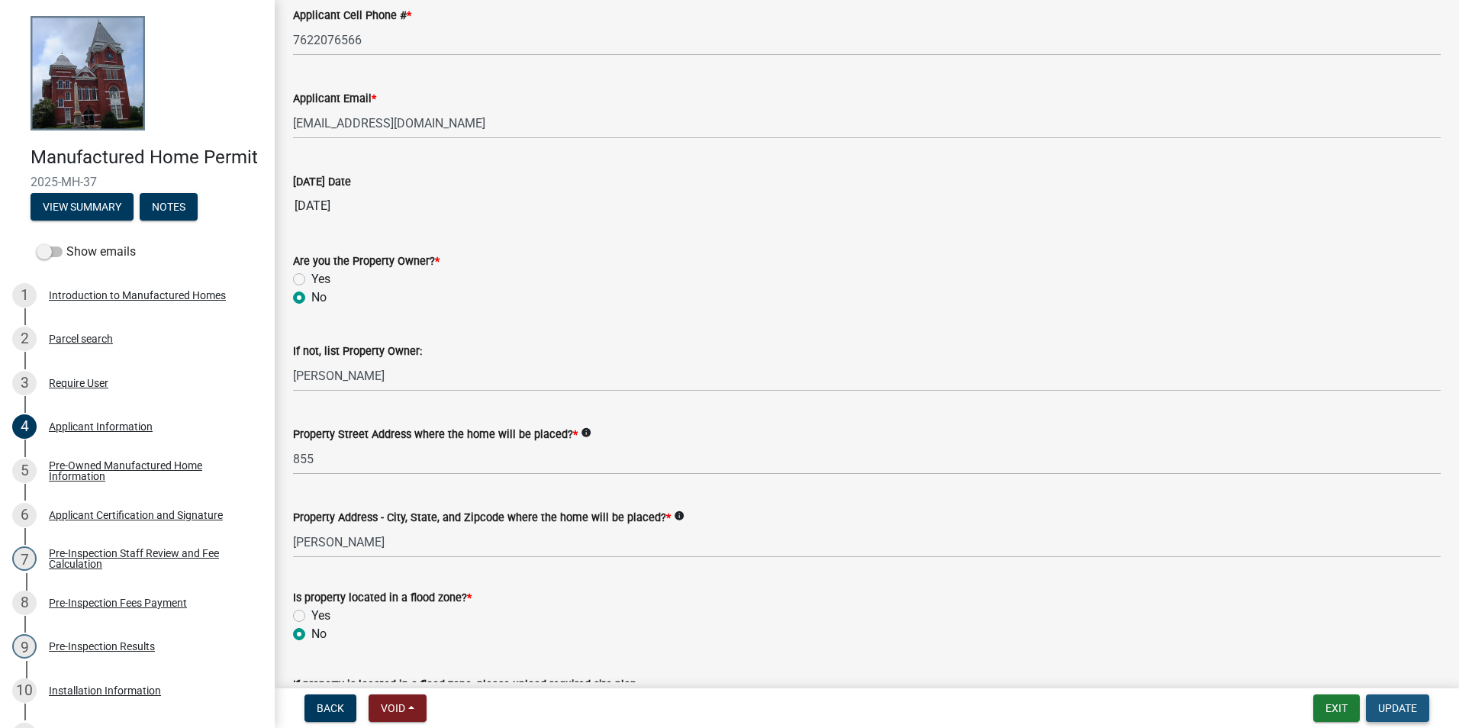
click at [1378, 713] on span "Update" at bounding box center [1397, 708] width 39 height 12
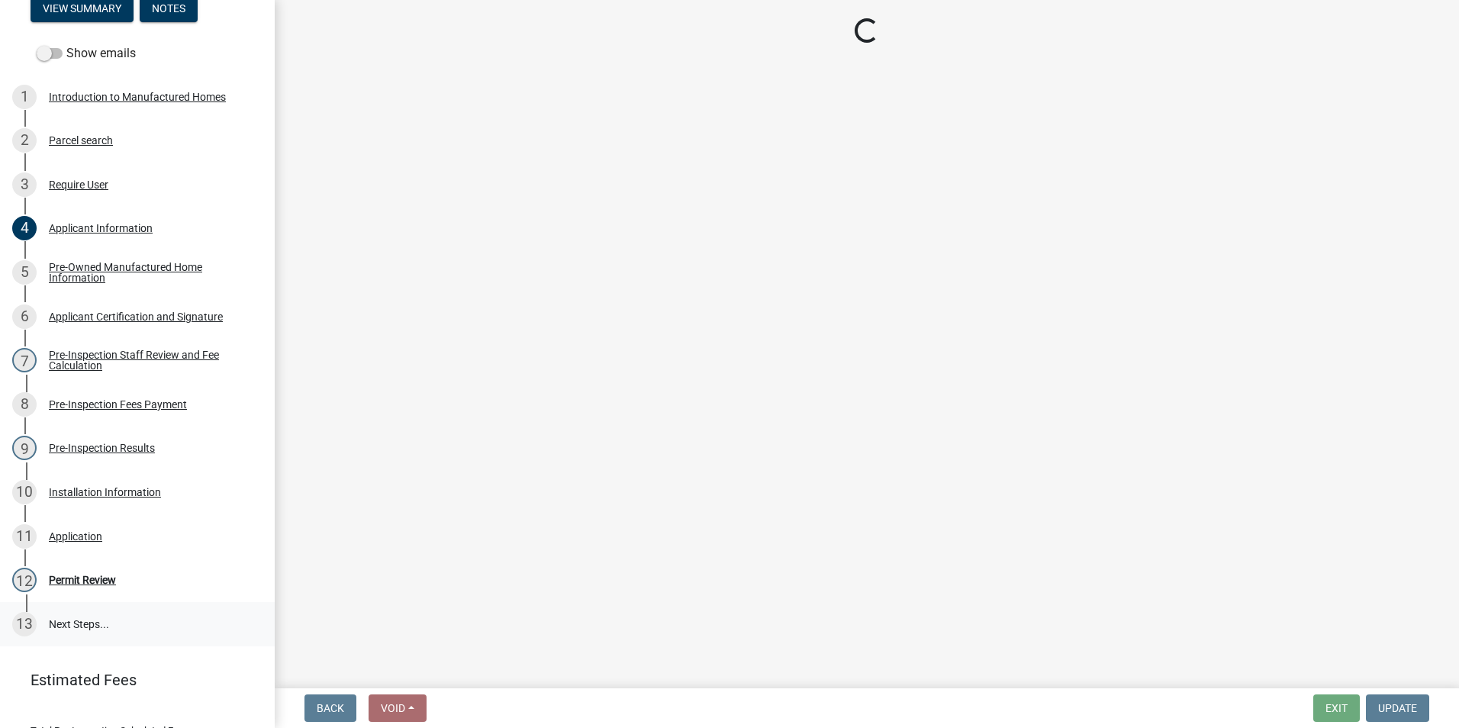
scroll to position [229, 0]
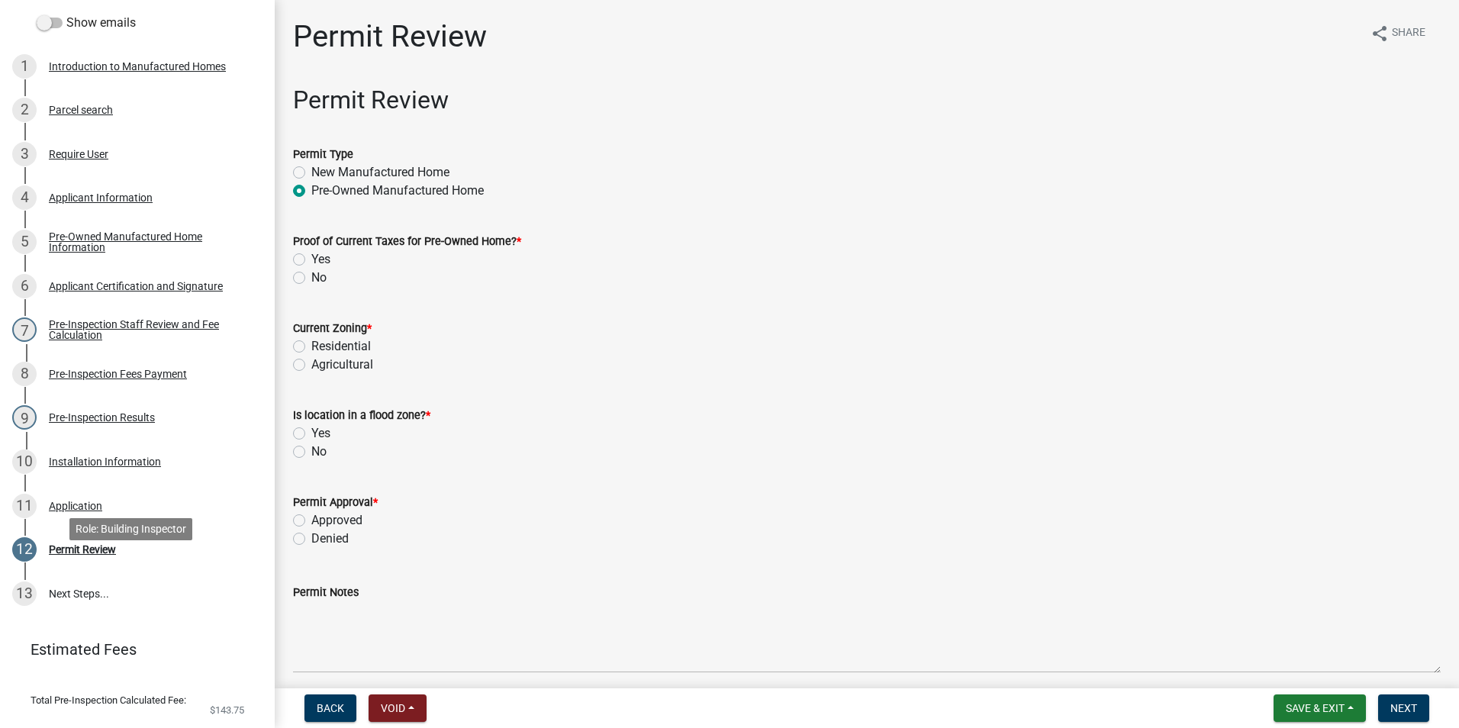
click at [76, 559] on div "12 Permit Review" at bounding box center [131, 549] width 238 height 24
click at [340, 343] on label "Residential" at bounding box center [341, 346] width 60 height 18
click at [321, 343] on input "Residential" at bounding box center [316, 342] width 10 height 10
radio input "true"
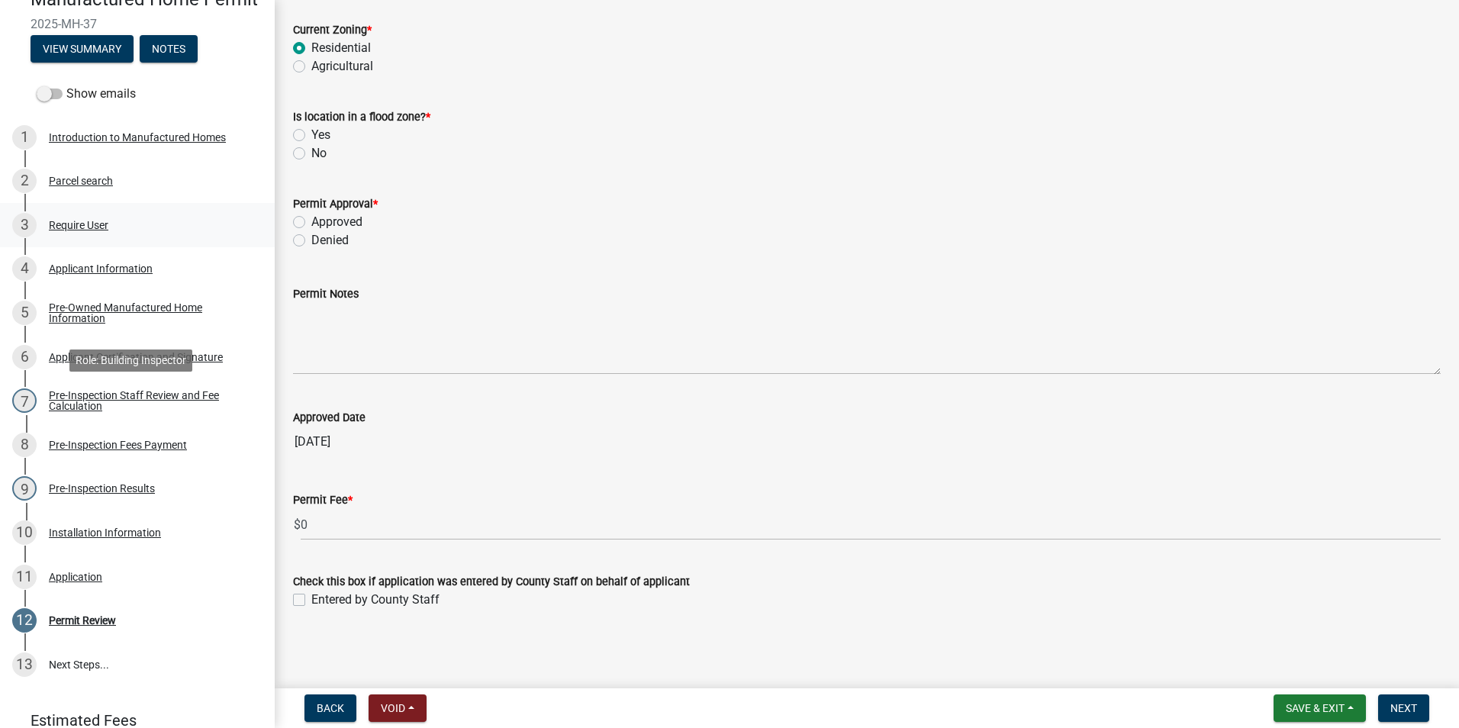
scroll to position [0, 0]
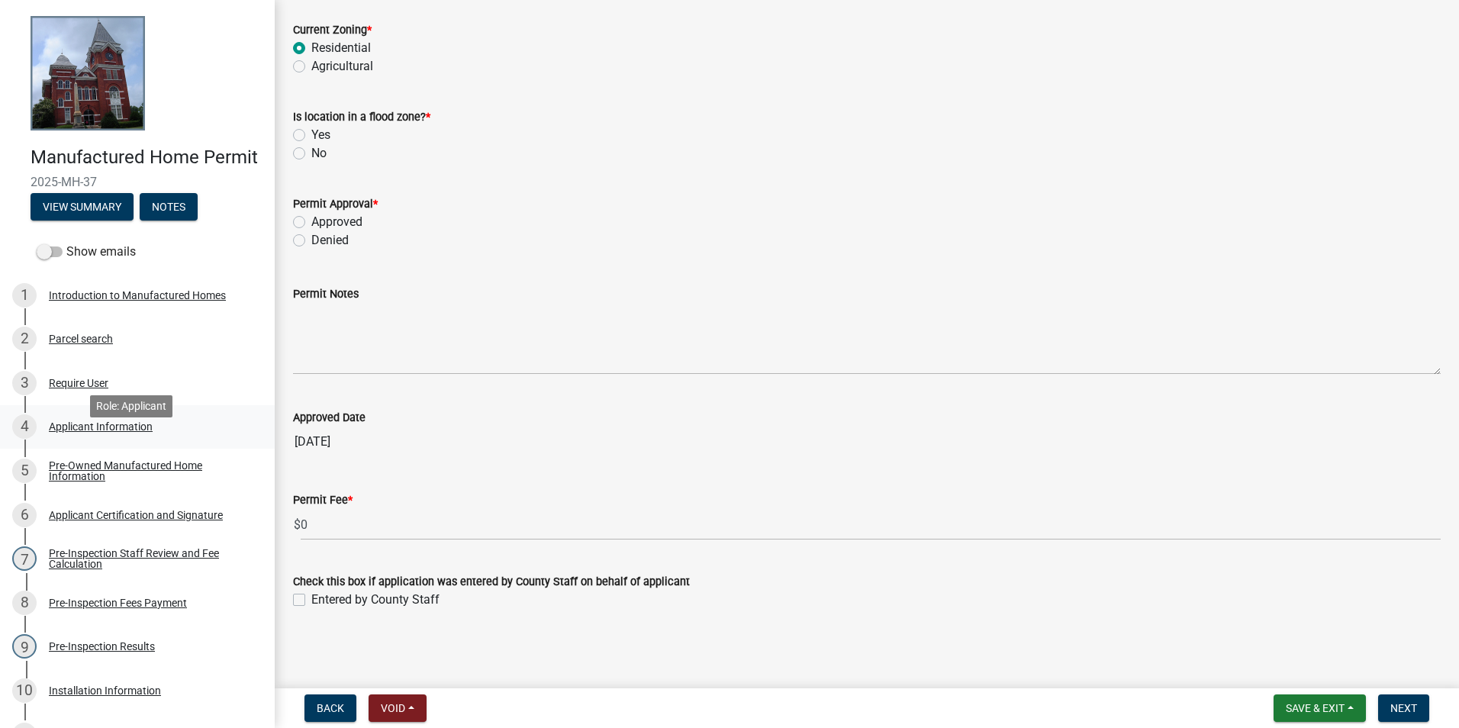
click at [112, 437] on div "4 Applicant Information" at bounding box center [131, 426] width 238 height 24
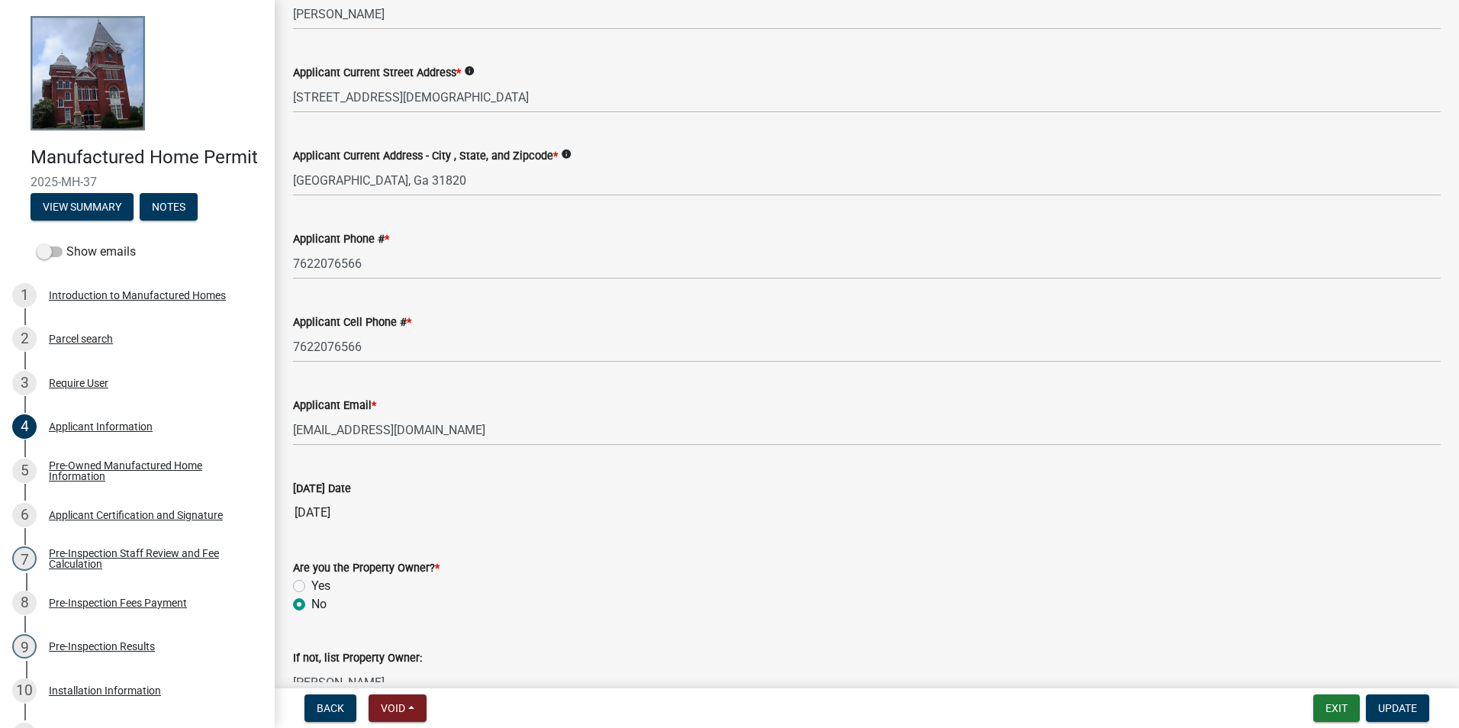
scroll to position [153, 0]
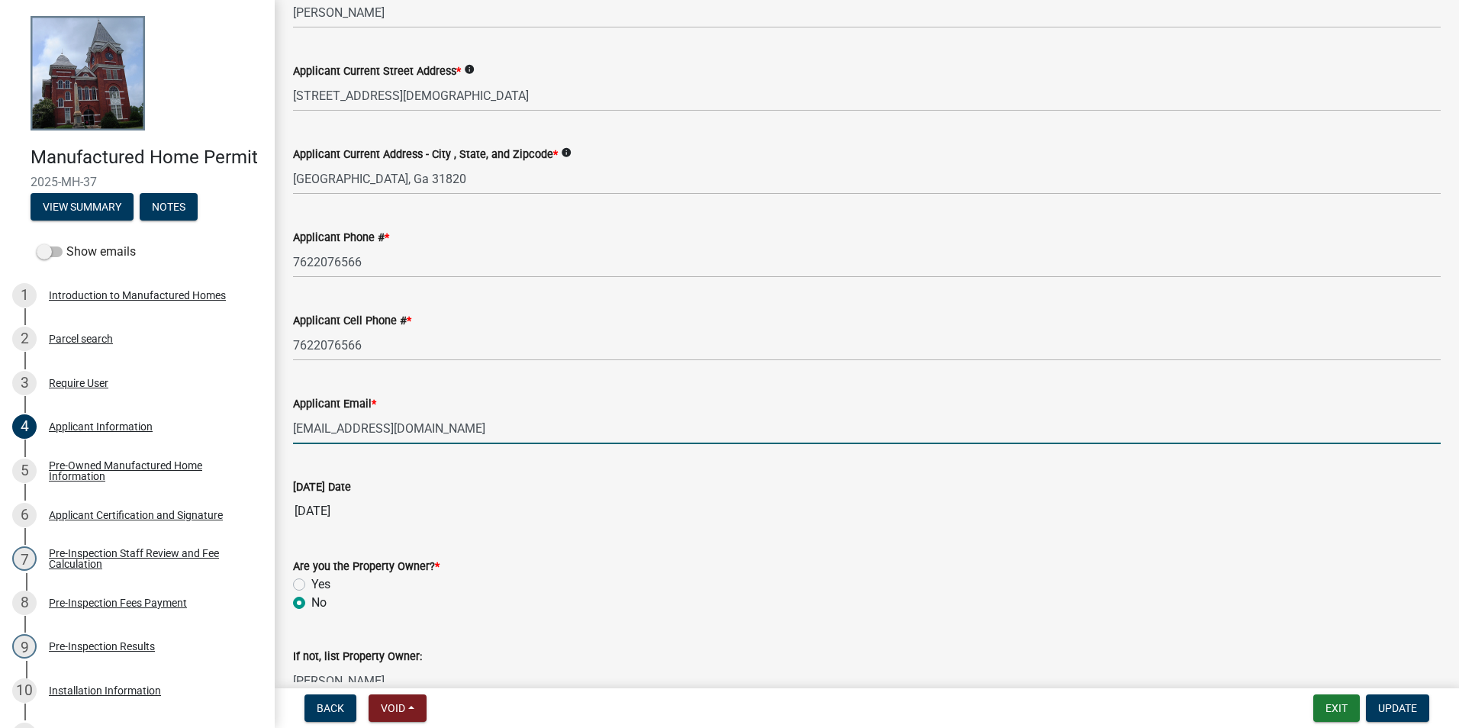
click at [463, 421] on input "[EMAIL_ADDRESS][DOMAIN_NAME]" at bounding box center [867, 428] width 1148 height 31
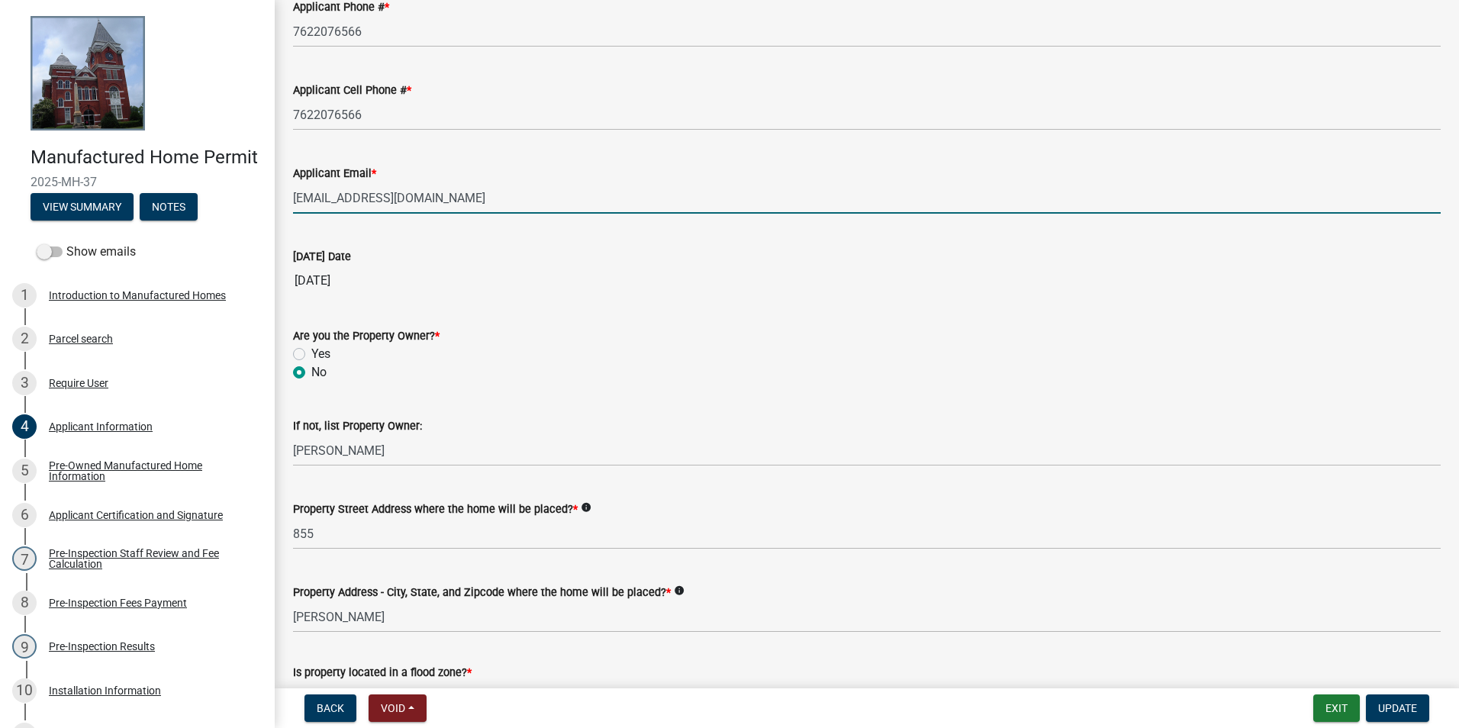
scroll to position [534, 0]
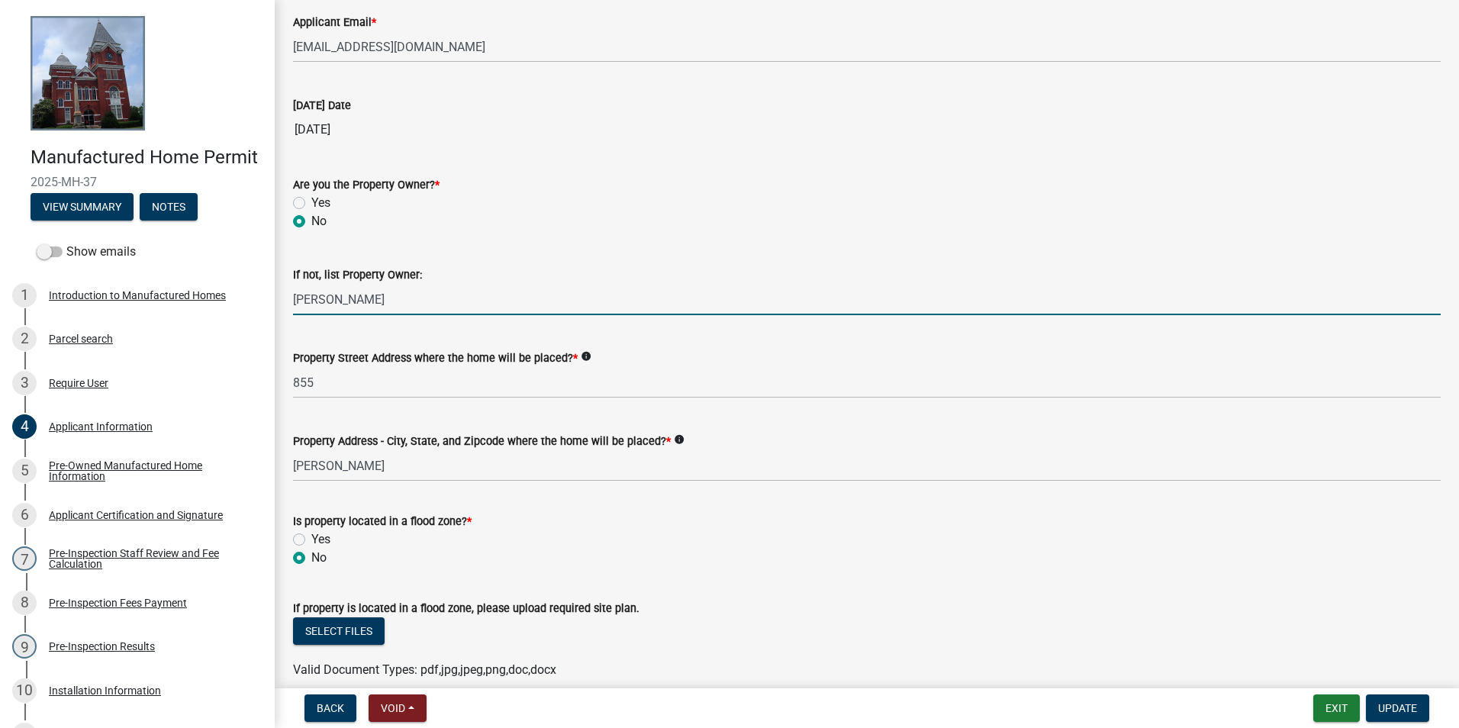
click at [469, 306] on input "[PERSON_NAME]" at bounding box center [867, 299] width 1148 height 31
type input "[PERSON_NAME] secondary email / [EMAIL_ADDRESS][DOMAIN_NAME]"
click at [1419, 715] on button "Update" at bounding box center [1397, 707] width 63 height 27
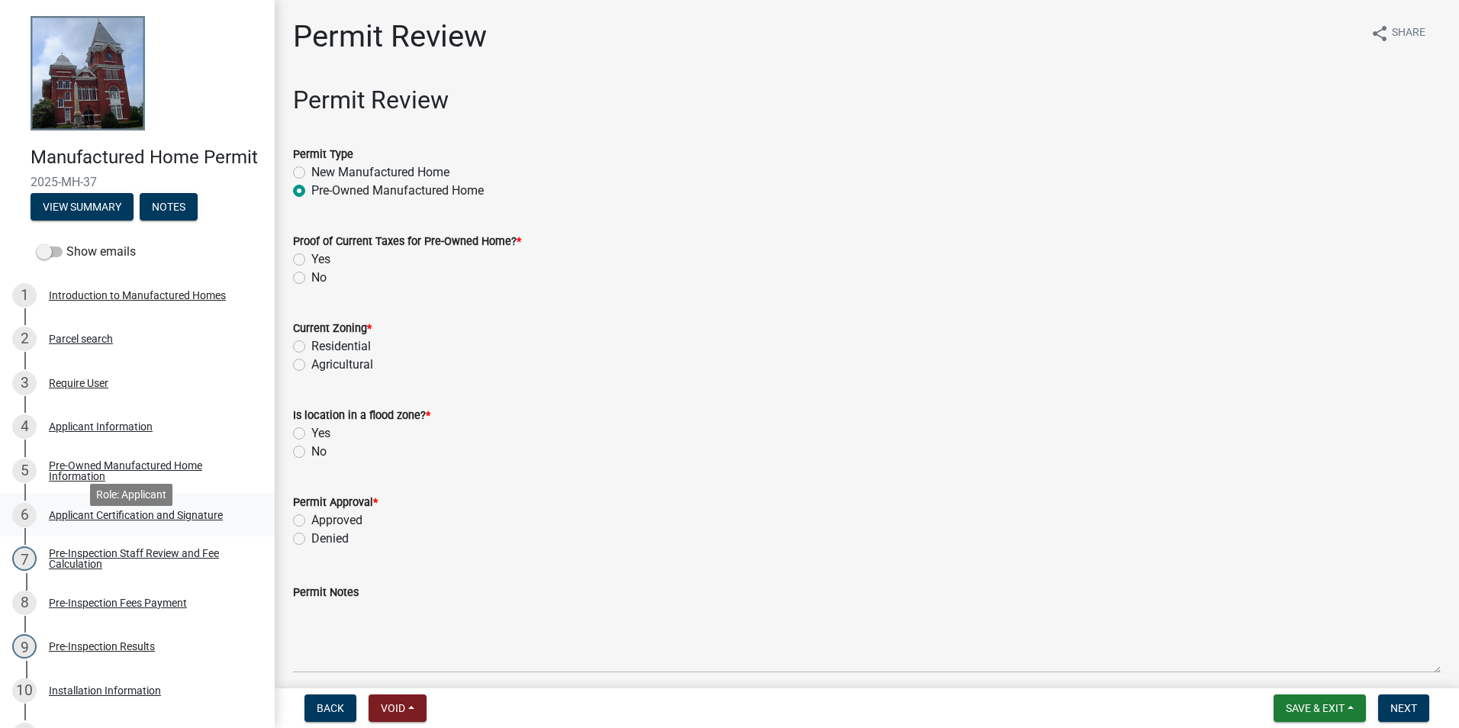
click at [169, 520] on div "Applicant Certification and Signature" at bounding box center [136, 515] width 174 height 11
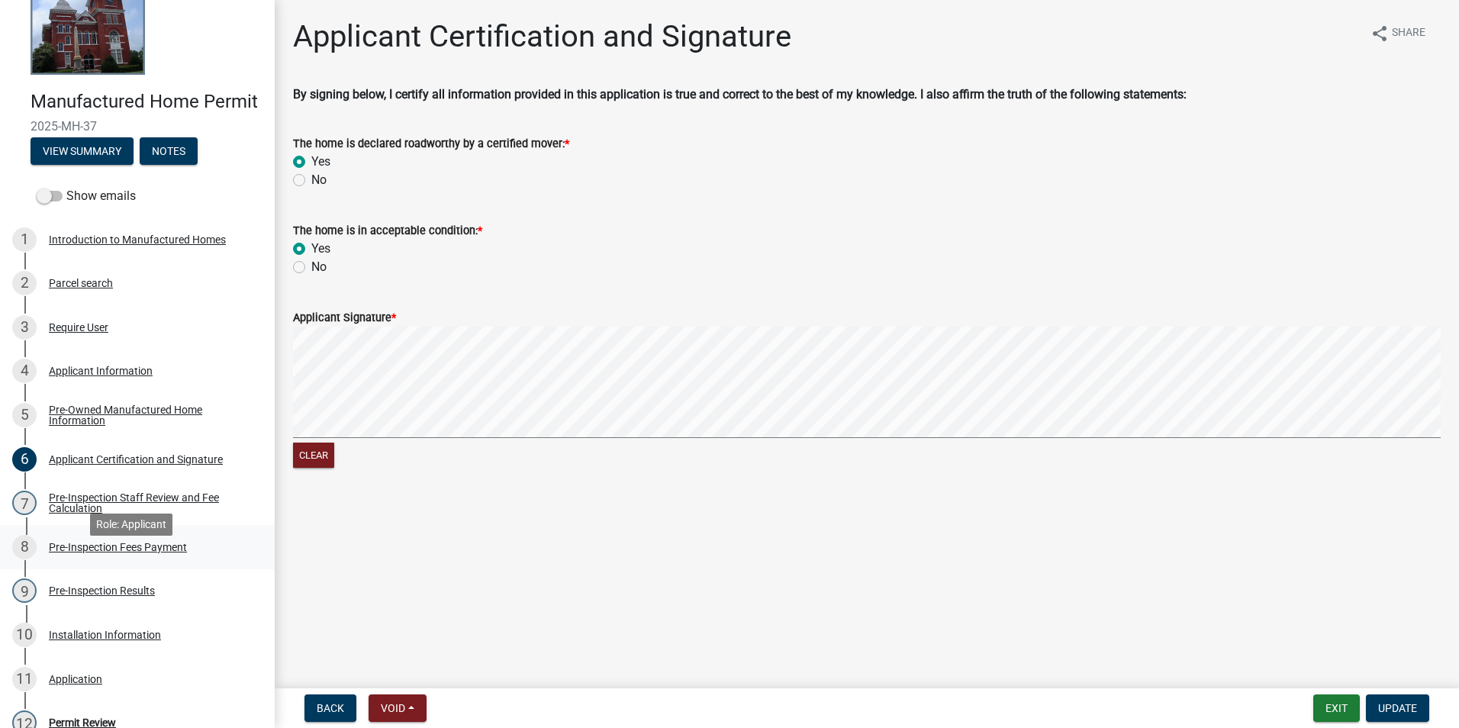
scroll to position [153, 0]
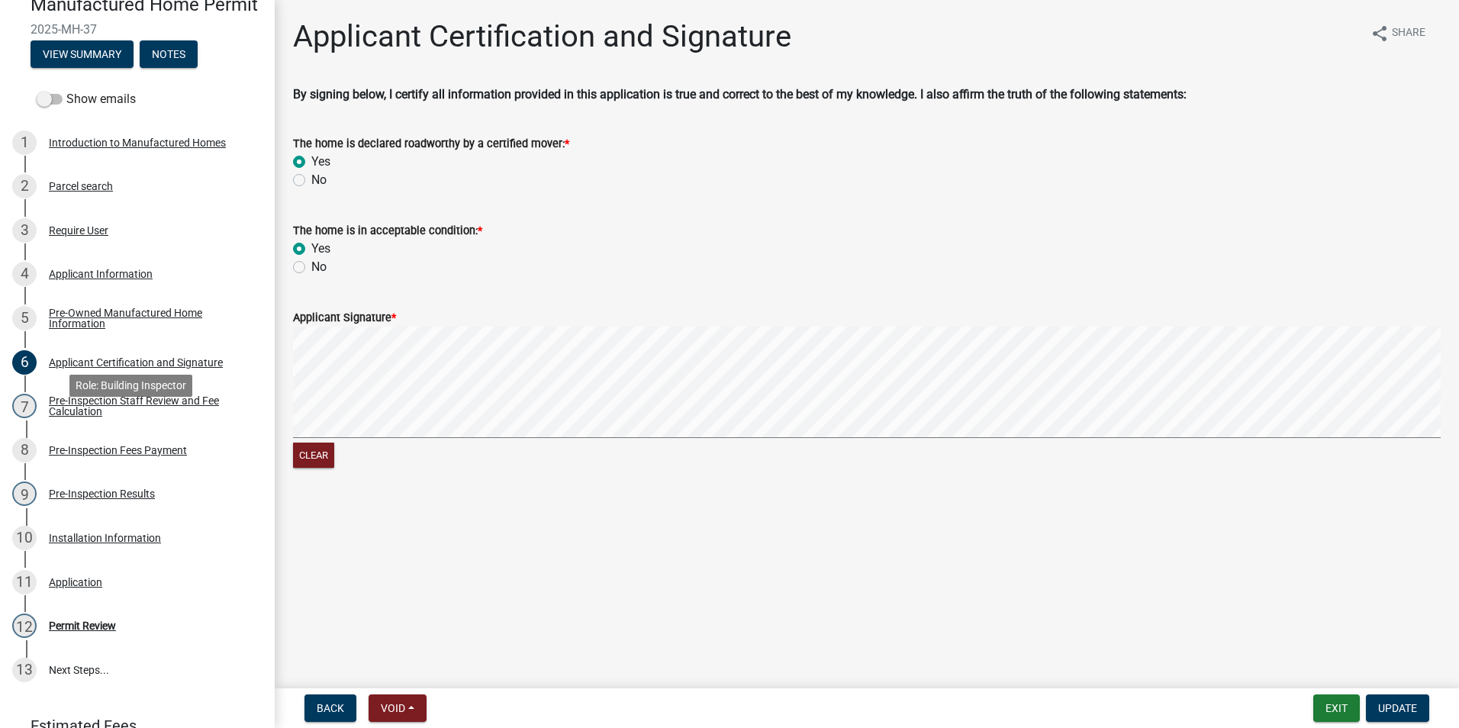
click at [106, 418] on div "7 Pre-Inspection Staff Review and Fee Calculation" at bounding box center [131, 406] width 238 height 24
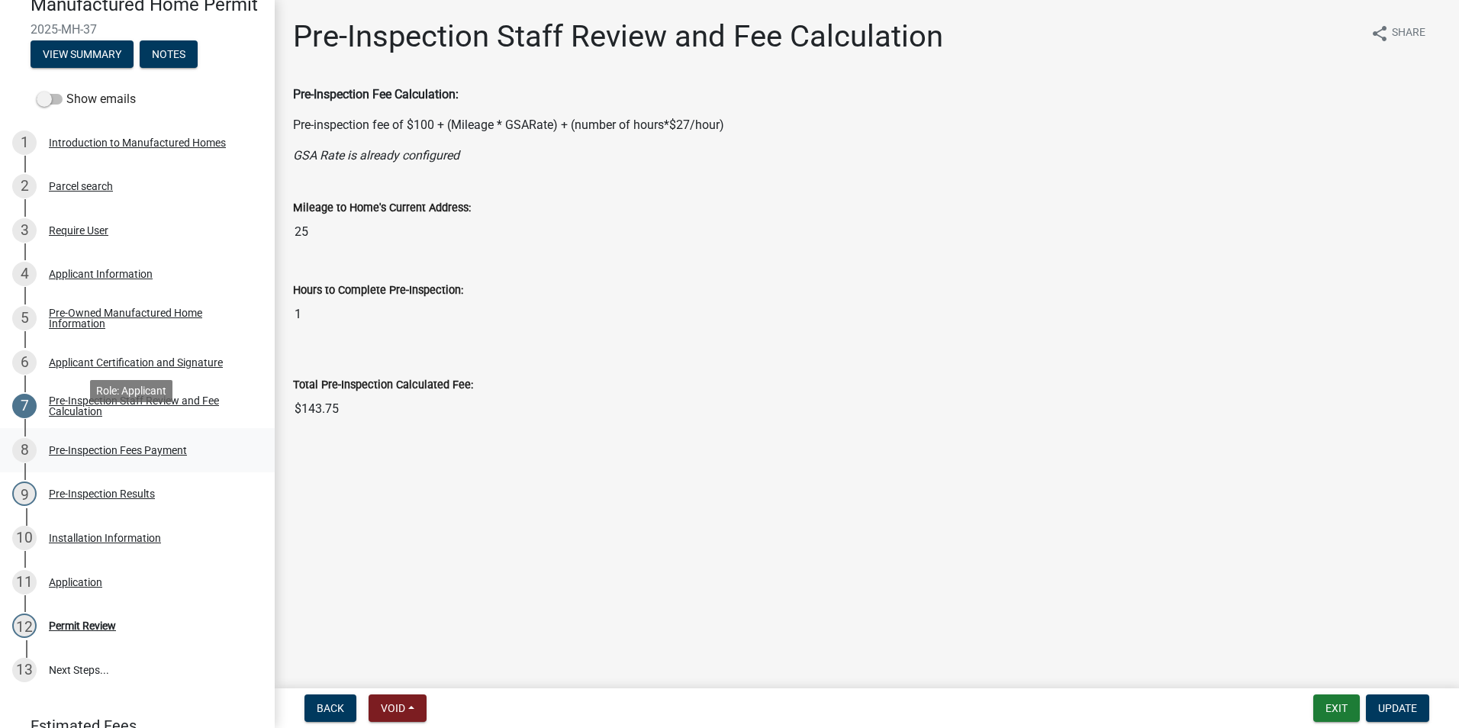
scroll to position [229, 0]
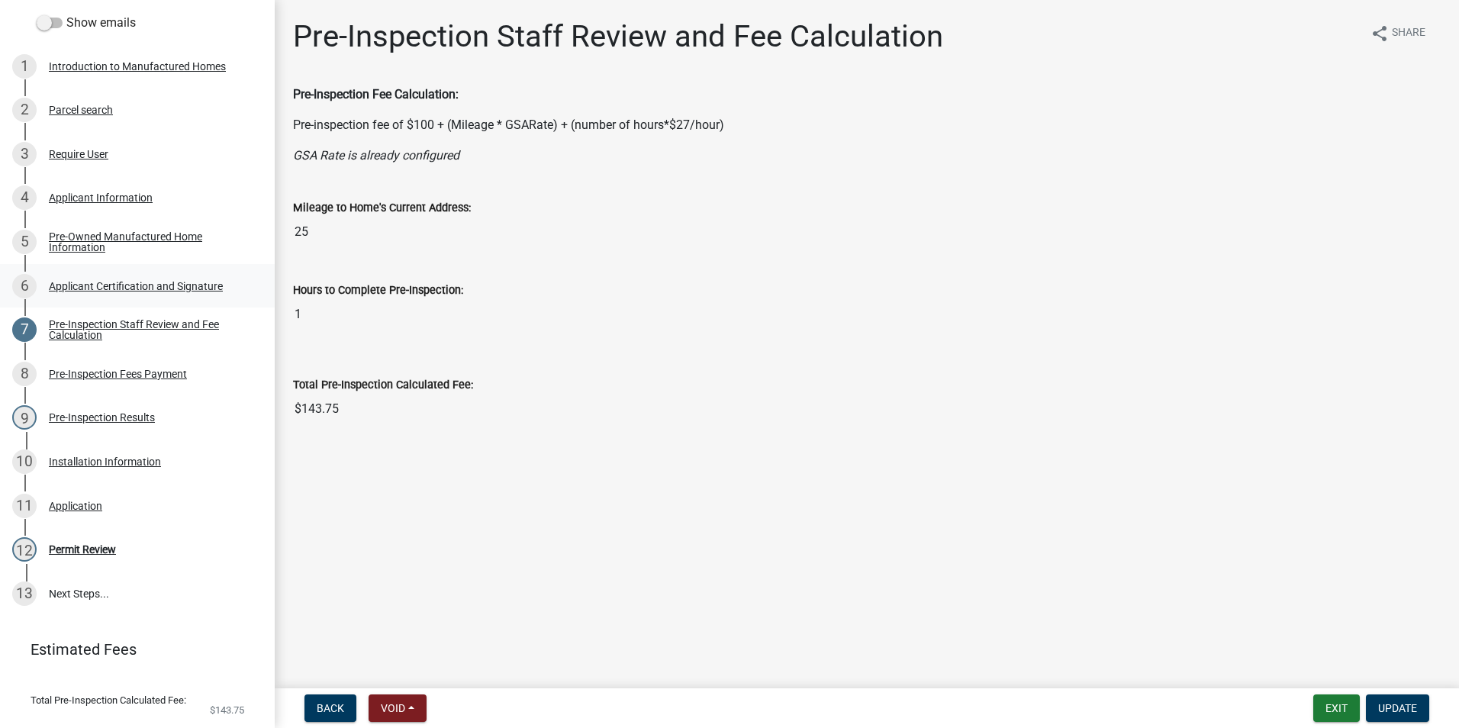
click at [111, 292] on div "Applicant Certification and Signature" at bounding box center [136, 286] width 174 height 11
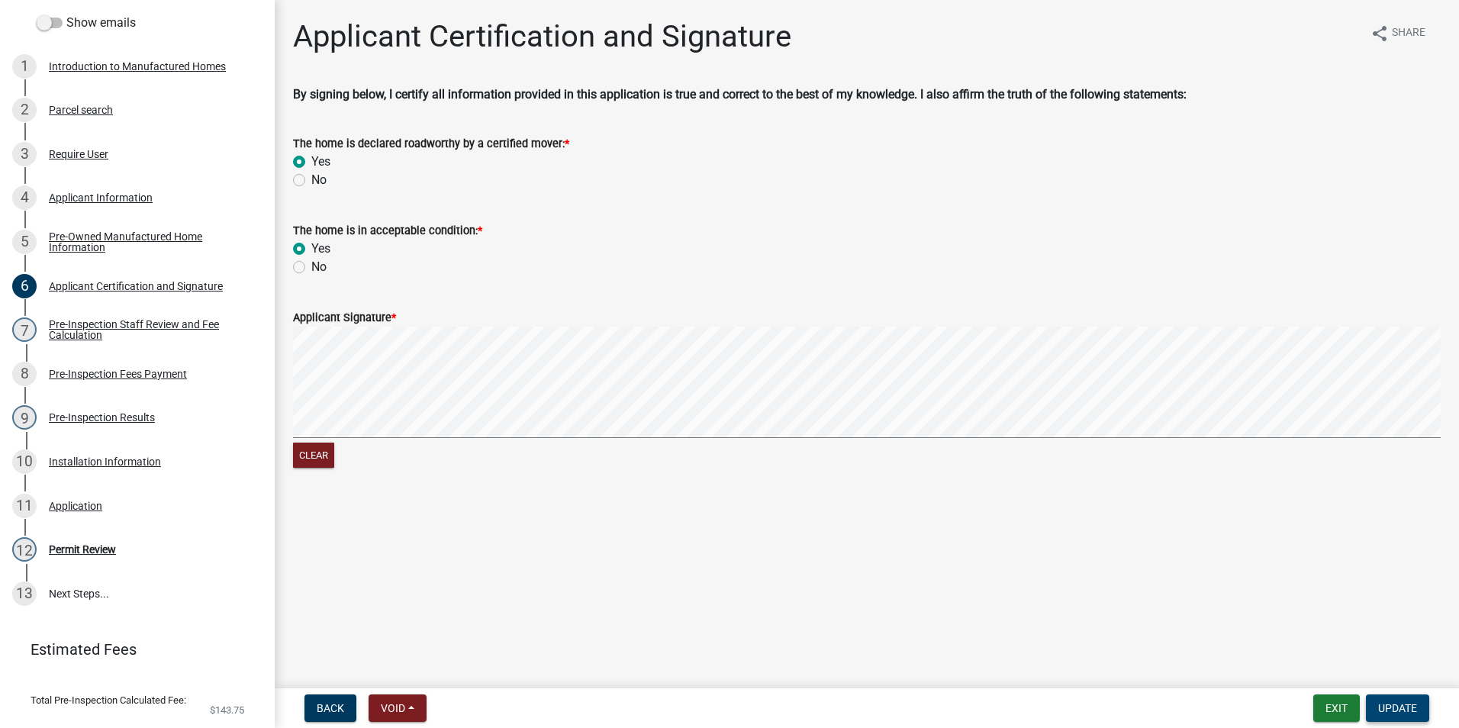
click at [1382, 698] on button "Update" at bounding box center [1397, 707] width 63 height 27
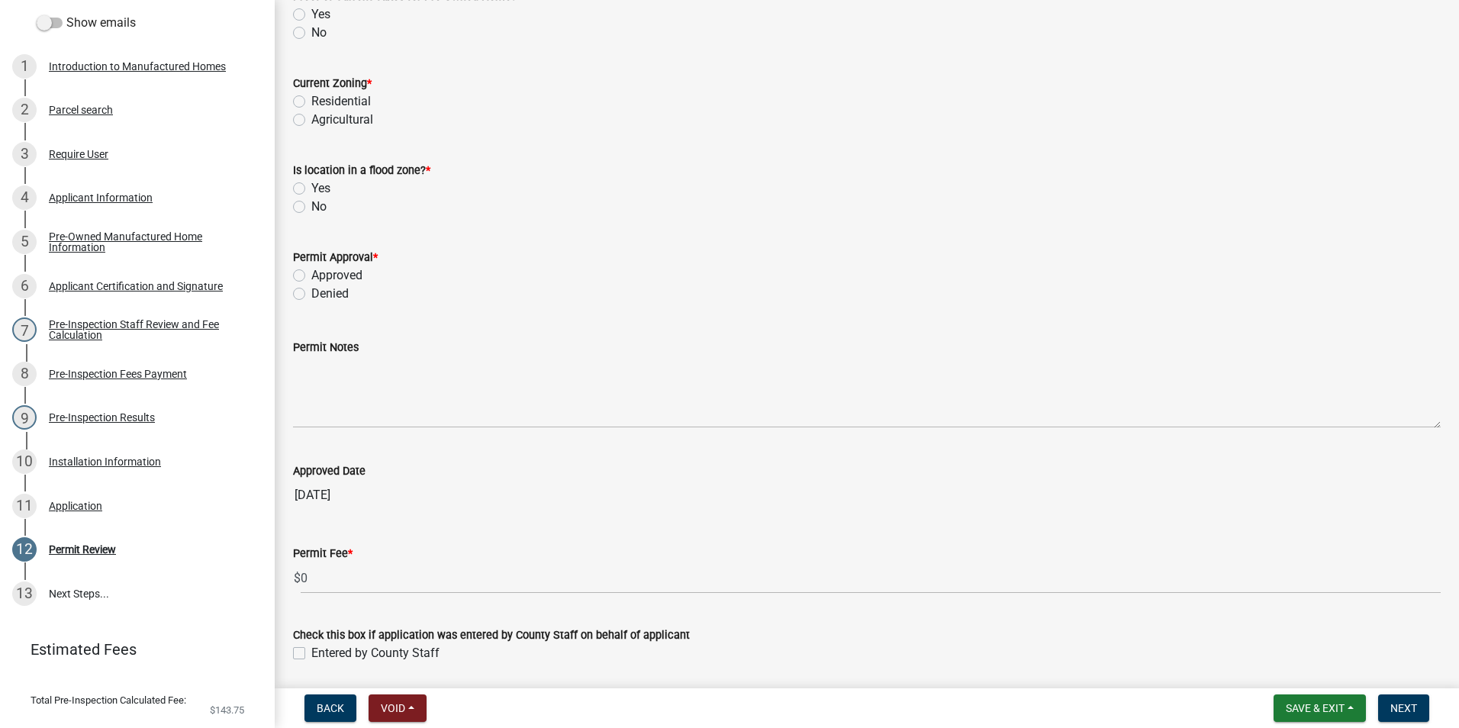
scroll to position [222, 0]
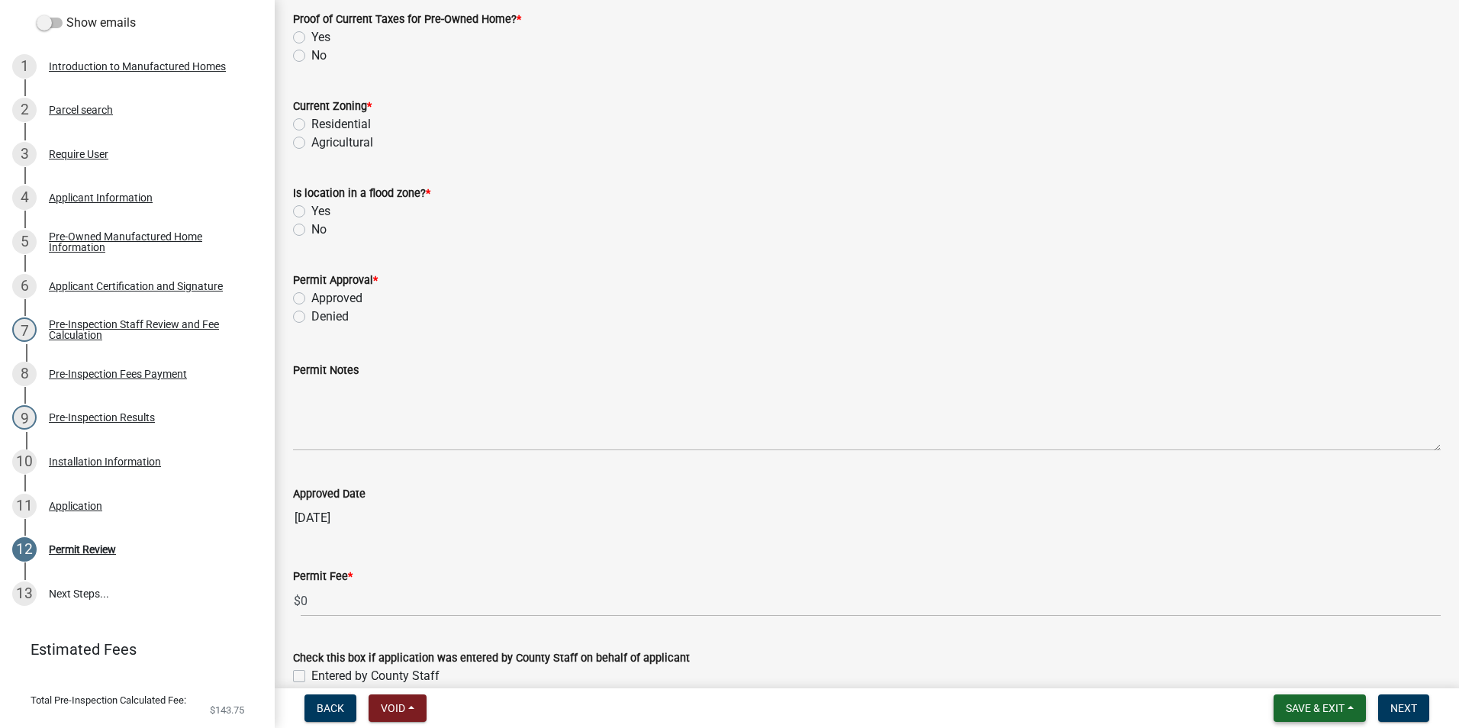
click at [1305, 714] on span "Save & Exit" at bounding box center [1315, 708] width 59 height 12
click at [1284, 680] on button "Save & Exit" at bounding box center [1305, 668] width 122 height 37
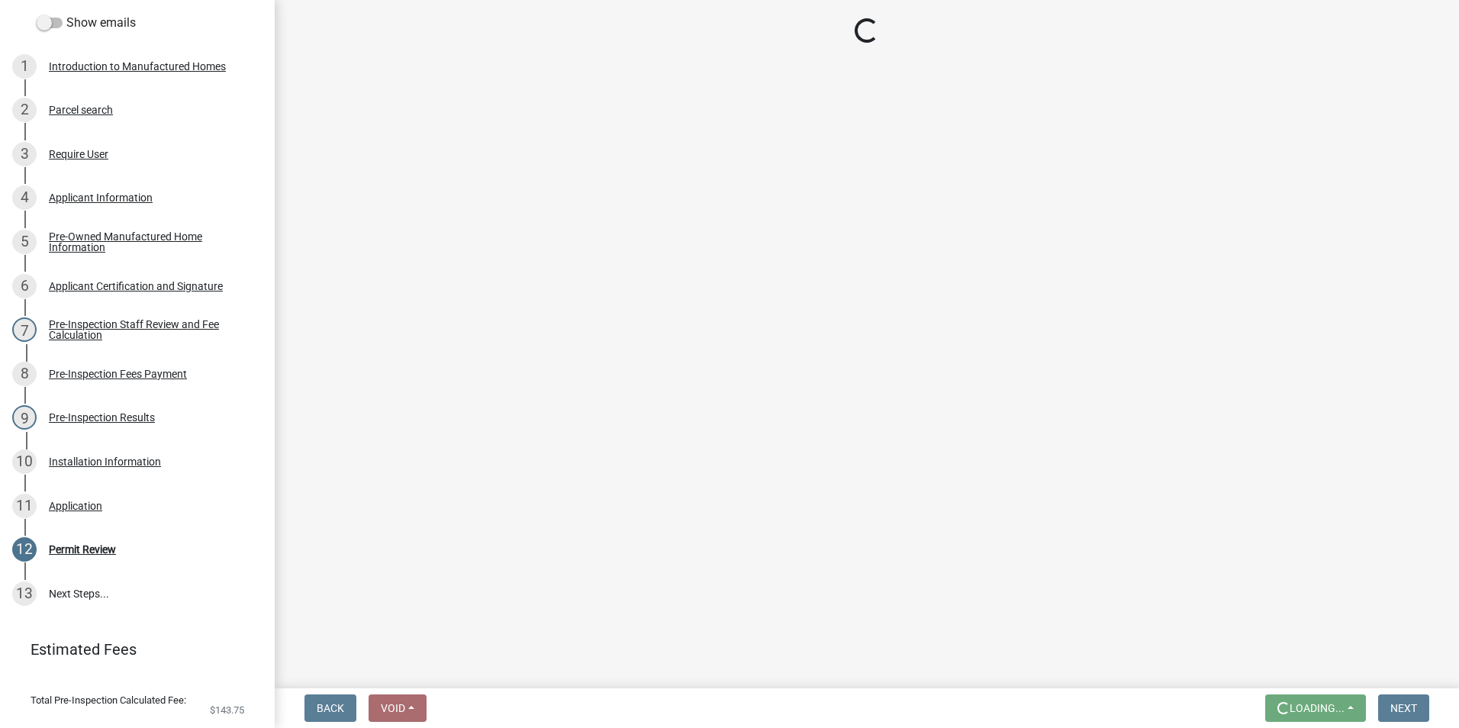
scroll to position [0, 0]
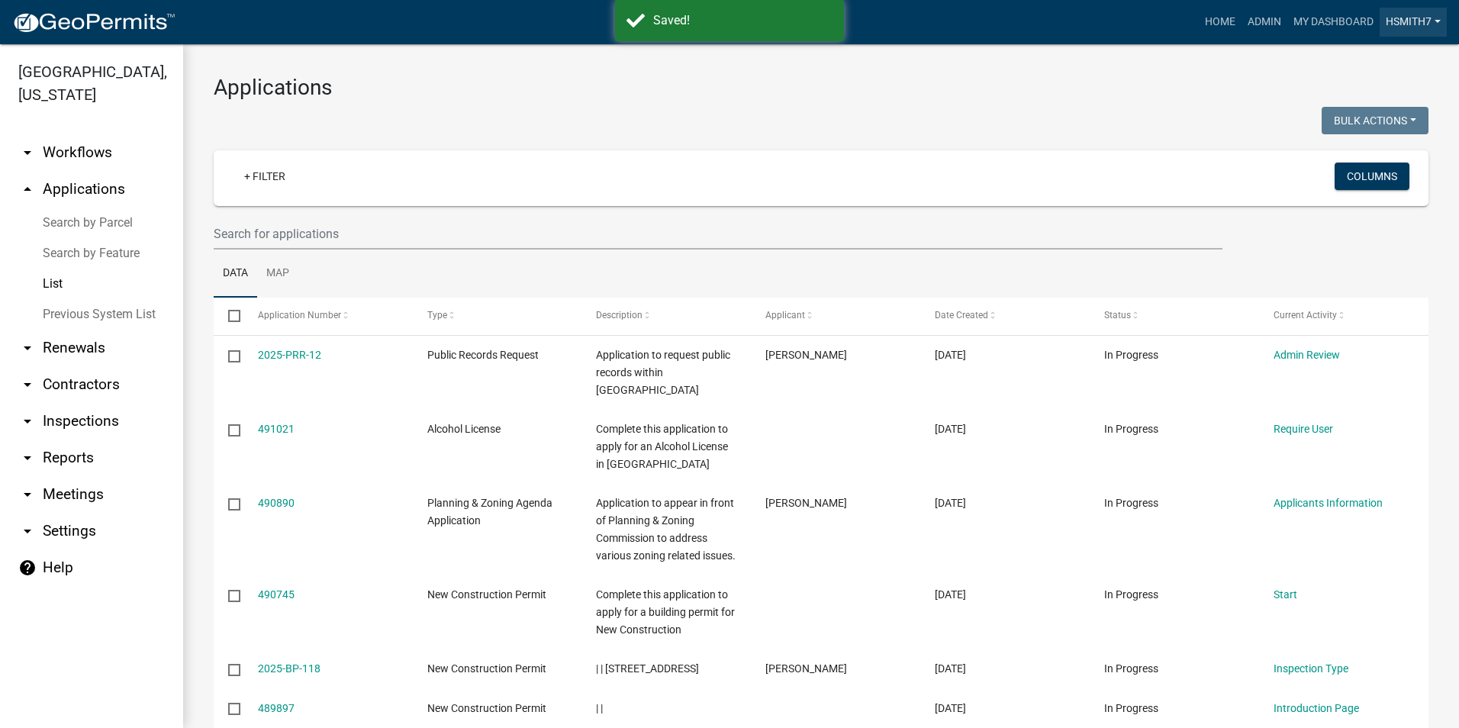
click at [1407, 33] on link "hsmith7" at bounding box center [1413, 22] width 67 height 29
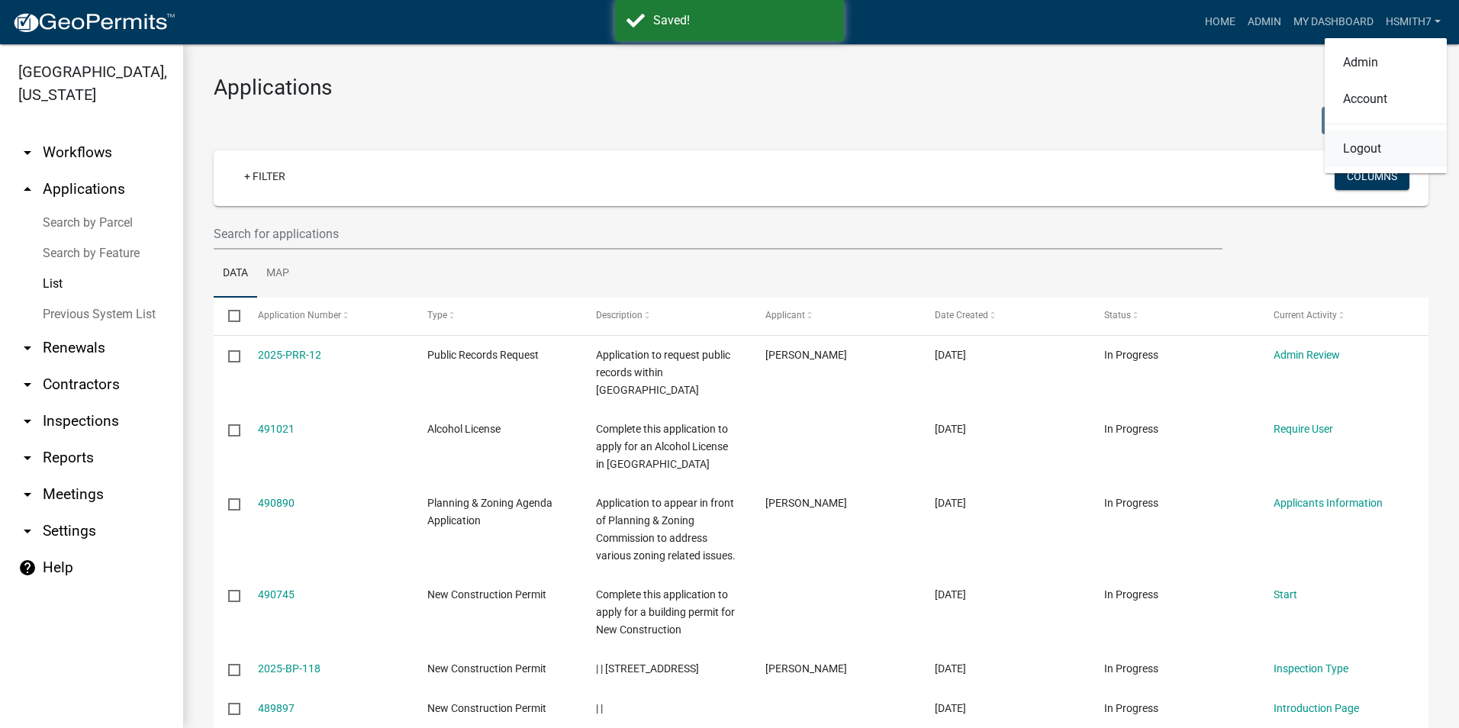
click at [1373, 147] on link "Logout" at bounding box center [1386, 148] width 122 height 37
